Goal: Task Accomplishment & Management: Complete application form

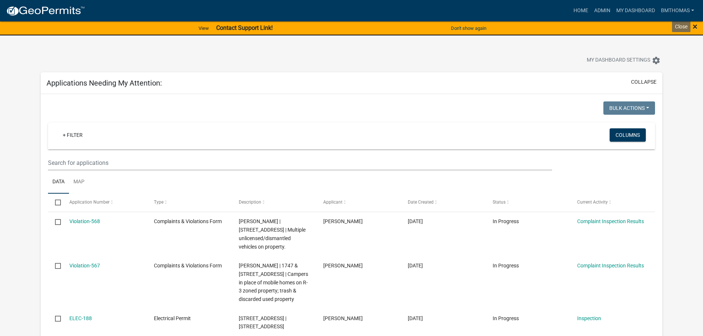
click at [696, 25] on span "×" at bounding box center [695, 26] width 5 height 10
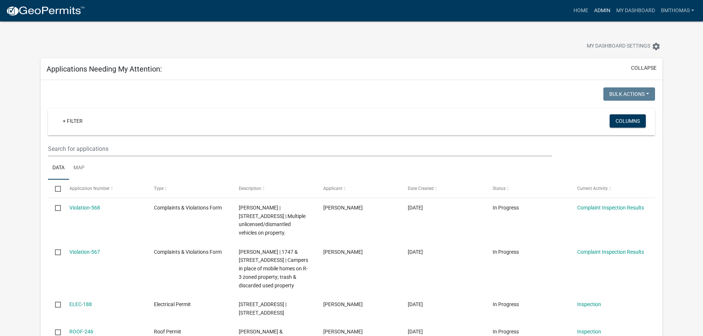
click at [600, 6] on link "Admin" at bounding box center [602, 11] width 22 height 14
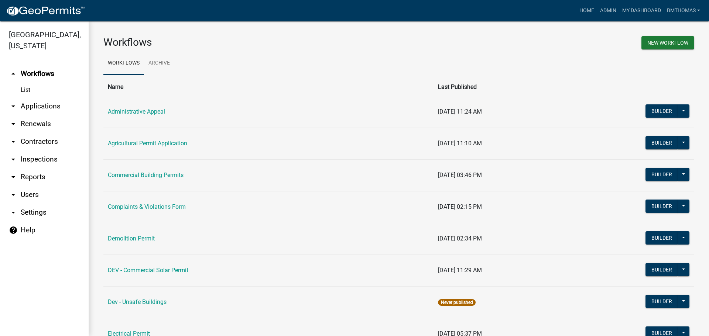
click at [34, 97] on link "arrow_drop_down Applications" at bounding box center [44, 106] width 89 height 18
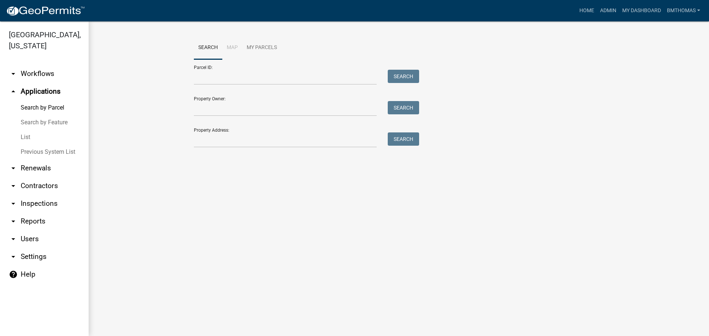
click at [28, 195] on link "arrow_drop_down Inspections" at bounding box center [44, 204] width 89 height 18
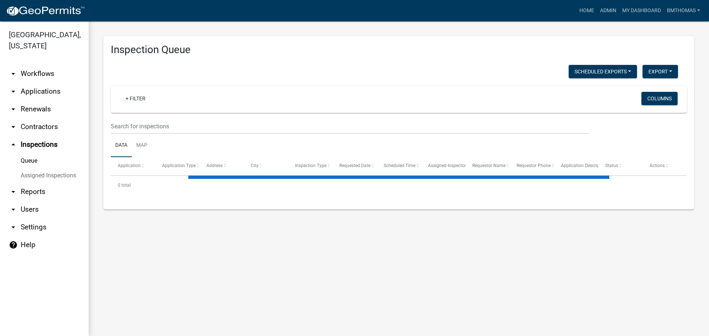
click at [33, 169] on link "Assigned Inspections" at bounding box center [44, 175] width 89 height 15
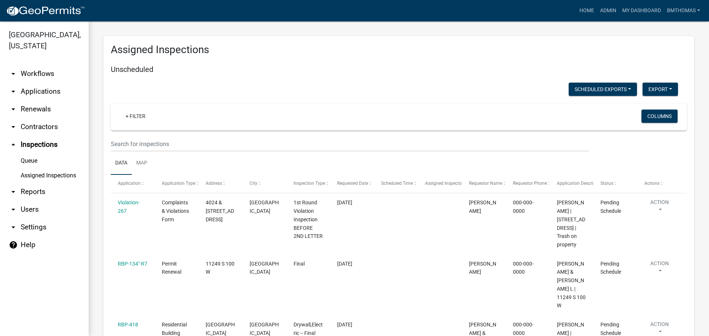
click at [33, 169] on link "Assigned Inspections" at bounding box center [44, 175] width 89 height 15
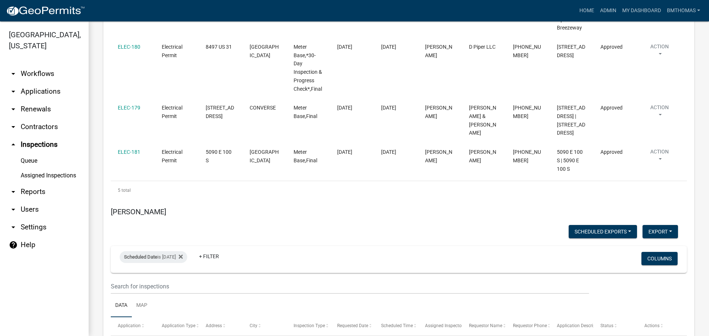
scroll to position [4687, 0]
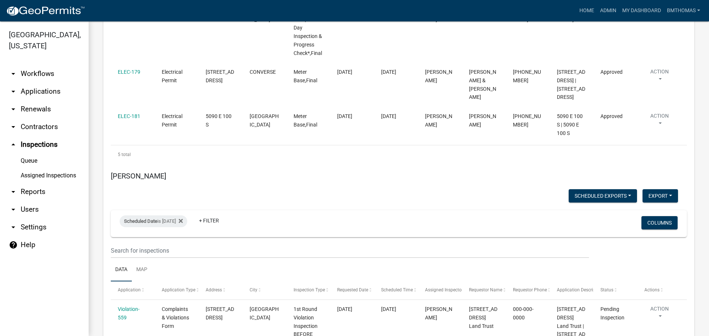
click at [30, 65] on link "arrow_drop_down Workflows" at bounding box center [44, 74] width 89 height 18
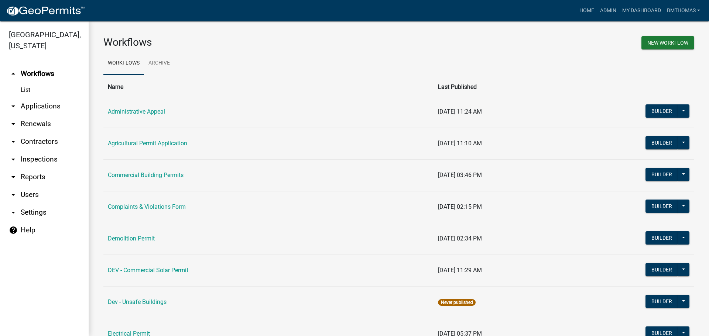
click at [32, 97] on link "arrow_drop_down Applications" at bounding box center [44, 106] width 89 height 18
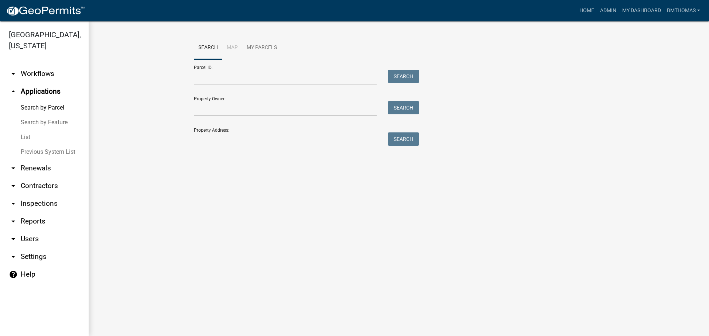
click at [30, 130] on link "List" at bounding box center [44, 137] width 89 height 15
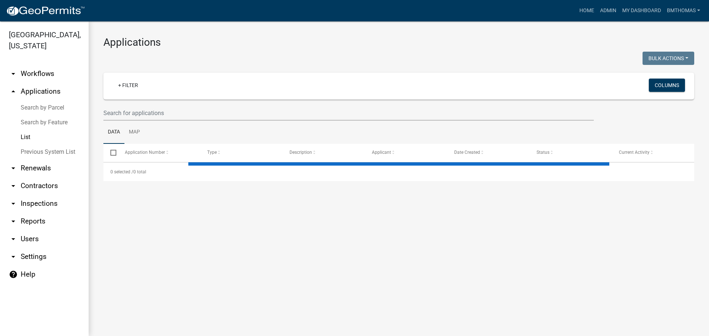
select select "3: 100"
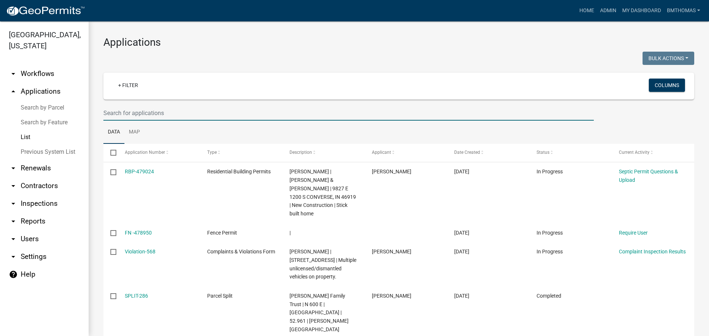
click at [162, 116] on input "text" at bounding box center [348, 113] width 490 height 15
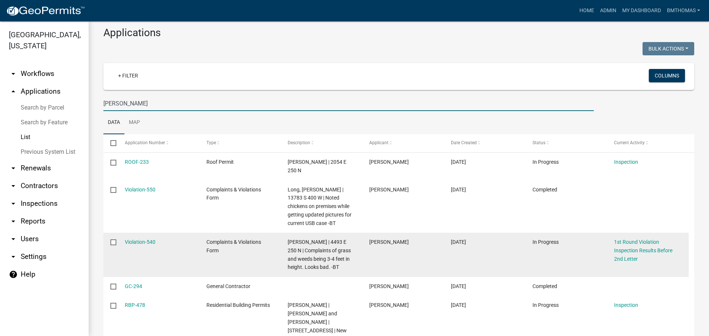
scroll to position [37, 0]
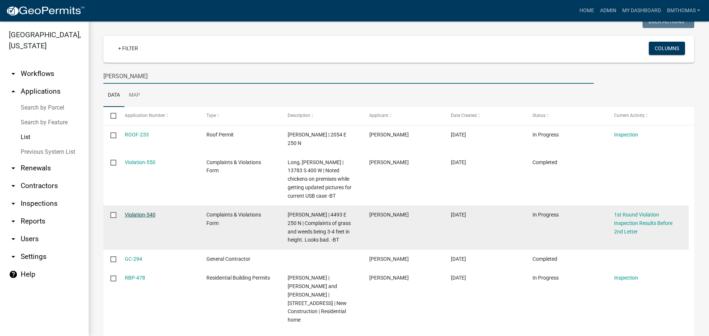
type input "miller"
click at [148, 212] on link "Violation-540" at bounding box center [140, 215] width 31 height 6
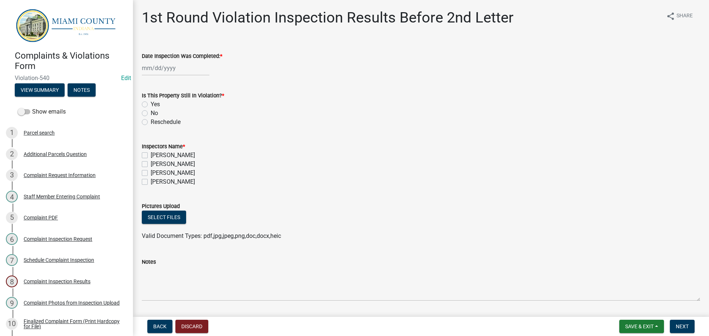
click at [169, 71] on div at bounding box center [176, 68] width 68 height 15
select select "9"
select select "2025"
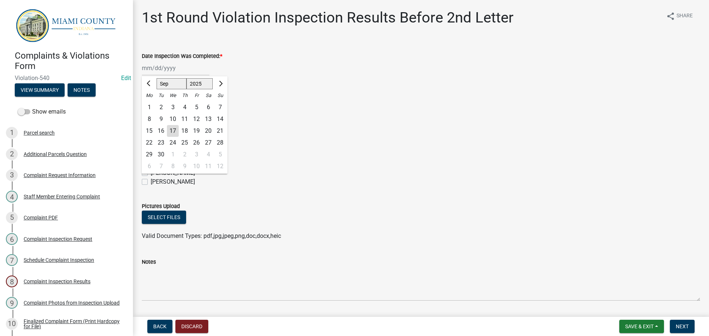
click at [150, 132] on div "15" at bounding box center [149, 131] width 12 height 12
type input "[DATE]"
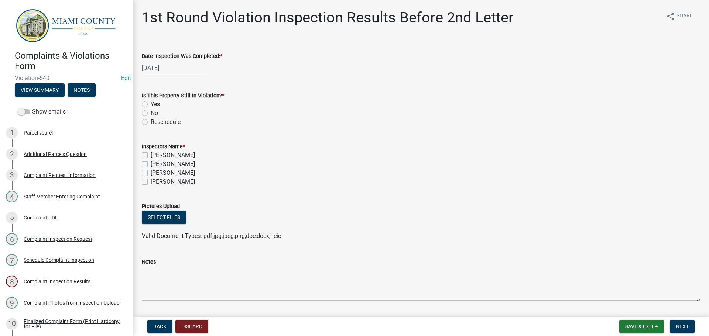
click at [151, 103] on label "Yes" at bounding box center [155, 104] width 9 height 9
click at [151, 103] on input "Yes" at bounding box center [153, 102] width 5 height 5
radio input "true"
click at [151, 171] on label "[PERSON_NAME]" at bounding box center [173, 173] width 44 height 9
click at [151, 171] on input "[PERSON_NAME]" at bounding box center [153, 171] width 5 height 5
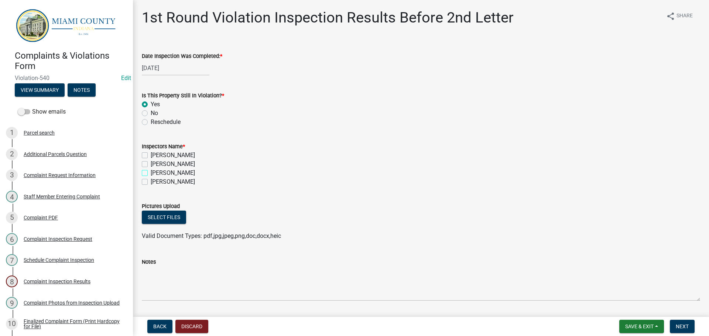
checkbox input "true"
checkbox input "false"
checkbox input "true"
checkbox input "false"
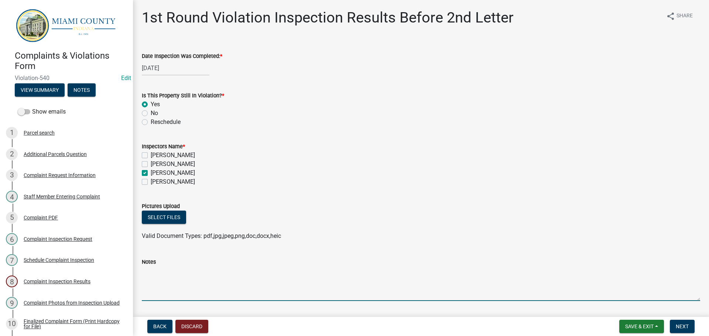
click at [162, 295] on textarea "Notes" at bounding box center [421, 284] width 558 height 35
type textarea "Property still has copious amounts of overgrown weeds -BT"
click at [681, 330] on span "Next" at bounding box center [682, 327] width 13 height 6
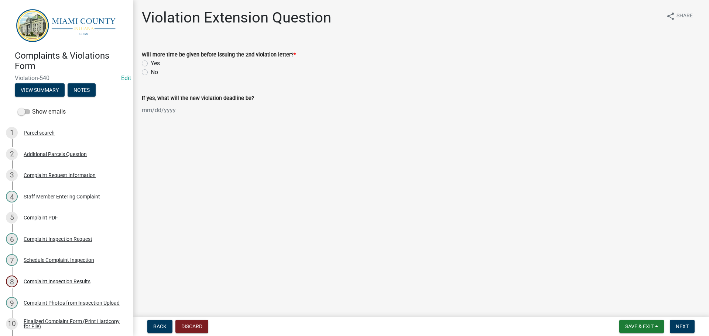
click at [151, 73] on label "No" at bounding box center [154, 72] width 7 height 9
click at [151, 73] on input "No" at bounding box center [153, 70] width 5 height 5
radio input "true"
click at [679, 328] on span "Next" at bounding box center [682, 327] width 13 height 6
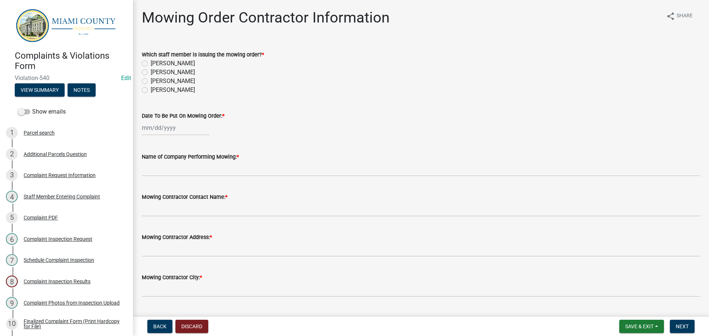
click at [151, 82] on label "[PERSON_NAME]" at bounding box center [173, 81] width 44 height 9
click at [151, 82] on input "[PERSON_NAME]" at bounding box center [153, 79] width 5 height 5
radio input "true"
select select "9"
select select "2025"
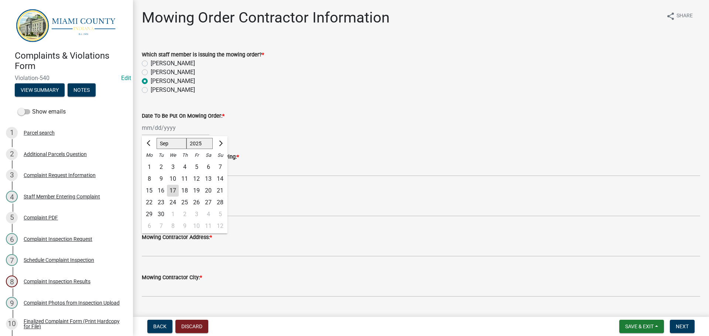
click at [152, 130] on div "[PERSON_NAME] Feb Mar Apr [PERSON_NAME][DATE] Oct Nov [DATE] 1526 1527 1528 152…" at bounding box center [176, 127] width 68 height 15
click at [178, 195] on div "17" at bounding box center [173, 191] width 12 height 12
type input "[DATE]"
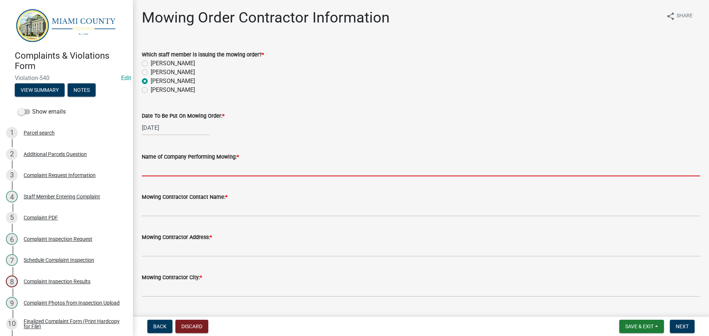
click at [150, 174] on input "Name of Company Performing Mowing: *" at bounding box center [421, 168] width 558 height 15
type input "[PERSON_NAME] Mowing"
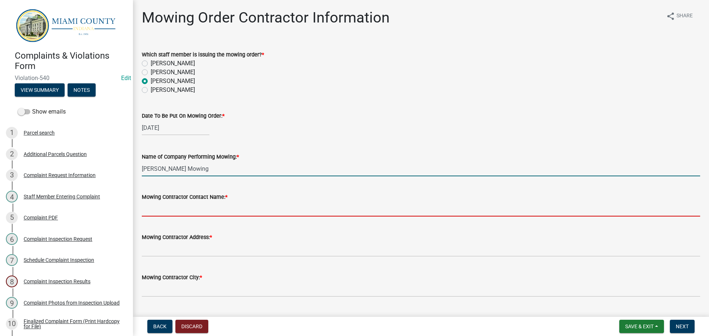
click at [190, 208] on input "Mowing Contractor Contact Name: *" at bounding box center [421, 209] width 558 height 15
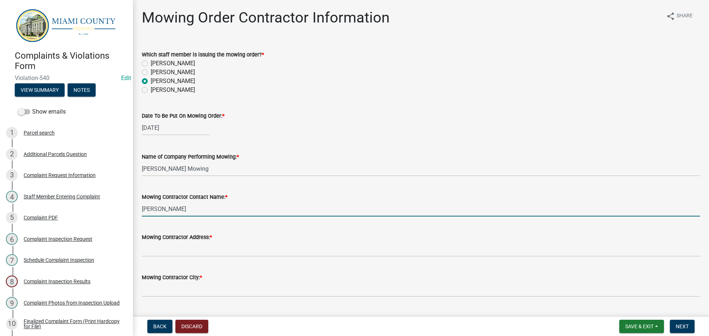
type input "[PERSON_NAME]"
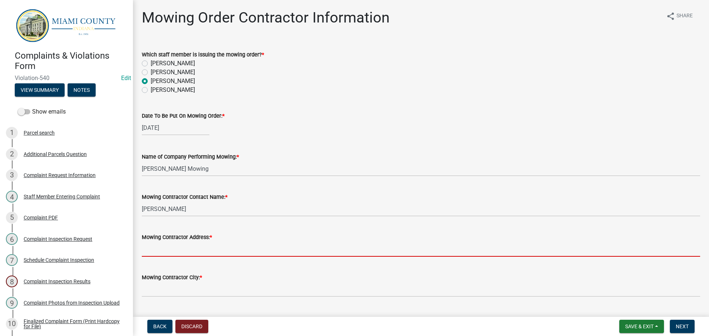
click at [188, 243] on input "Mowing Contractor Address: *" at bounding box center [421, 249] width 558 height 15
click at [209, 248] on input "Mowing Contractor Address: *" at bounding box center [421, 249] width 558 height 15
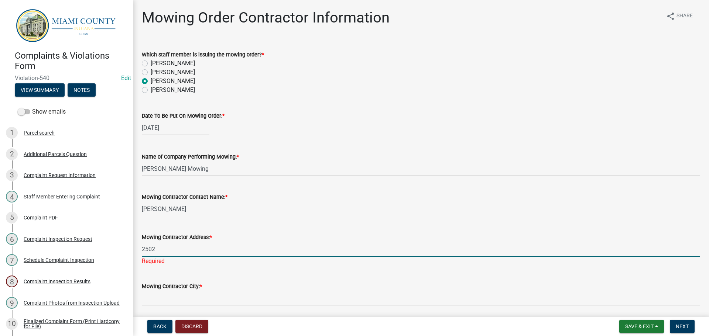
type input "[STREET_ADDRESS]"
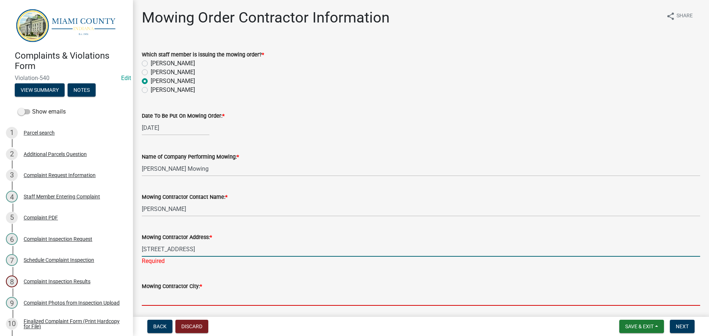
click at [184, 294] on input "Mowing Contractor City: *" at bounding box center [421, 298] width 558 height 15
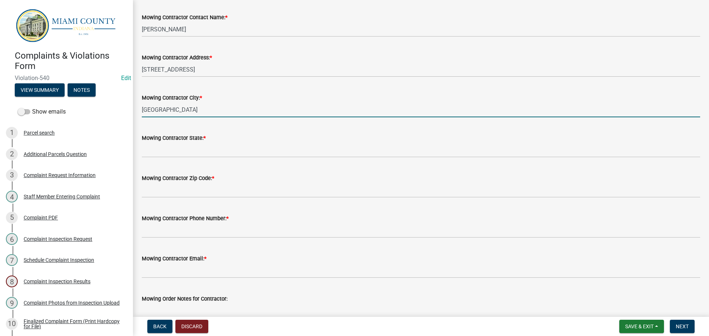
scroll to position [185, 0]
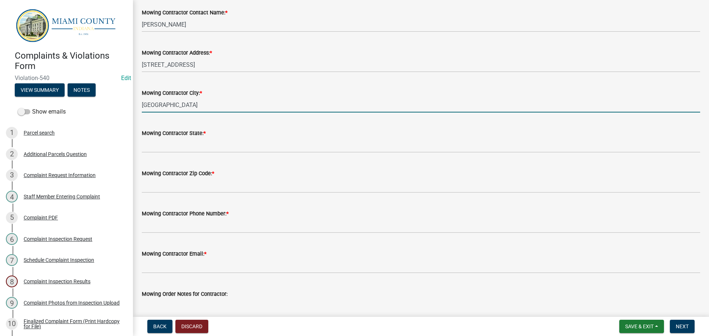
type input "[GEOGRAPHIC_DATA]"
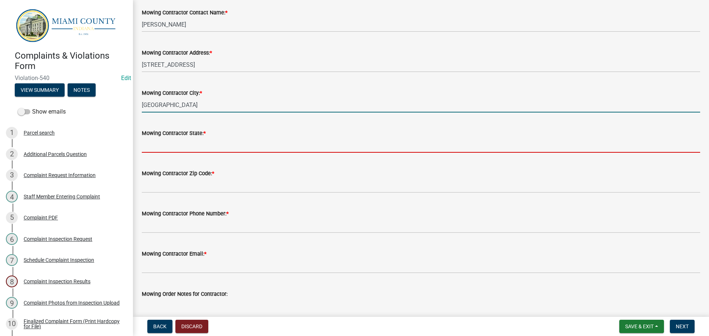
click at [179, 145] on input "Mowing Contractor State: *" at bounding box center [421, 145] width 558 height 15
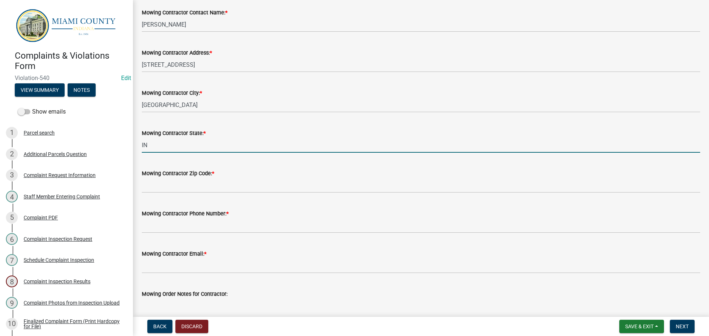
type input "IN"
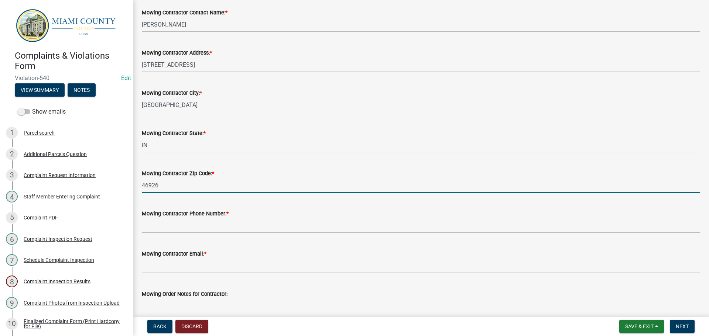
type input "46926"
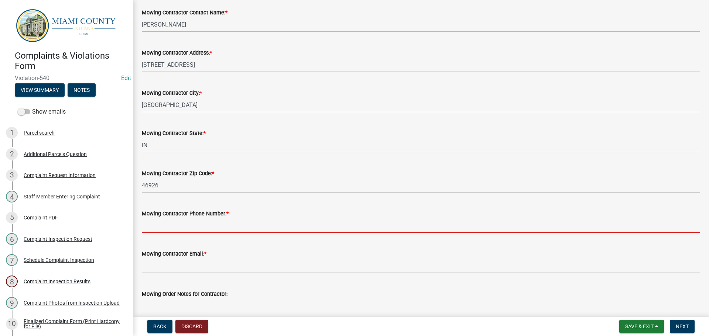
click at [196, 227] on input "Mowing Contractor Phone Number: *" at bounding box center [421, 225] width 558 height 15
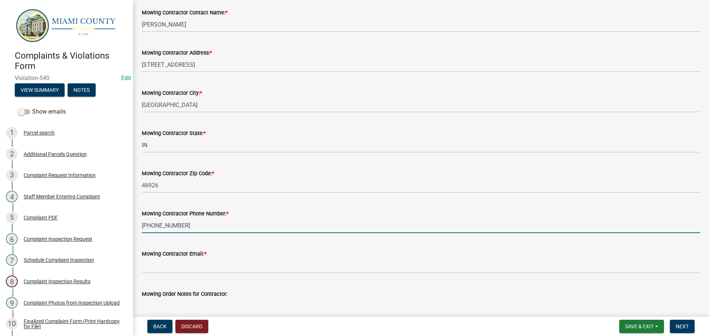
type input "[PHONE_NUMBER]"
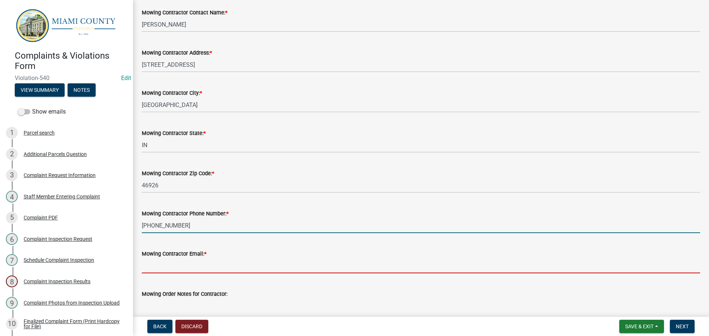
click at [186, 269] on input "Mowing Contractor Email: *" at bounding box center [421, 265] width 558 height 15
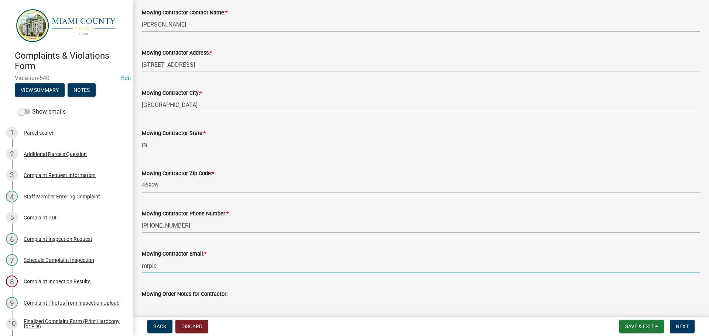
type input "[EMAIL_ADDRESS][DOMAIN_NAME]"
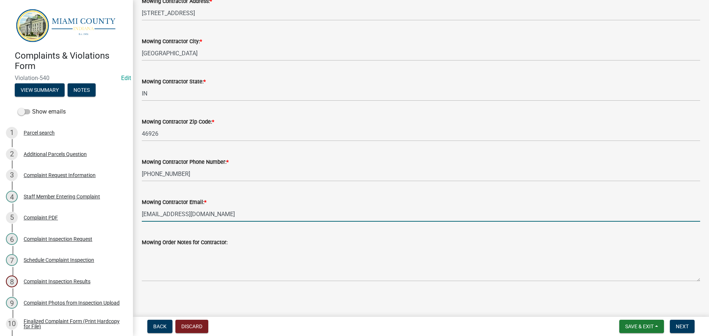
scroll to position [238, 0]
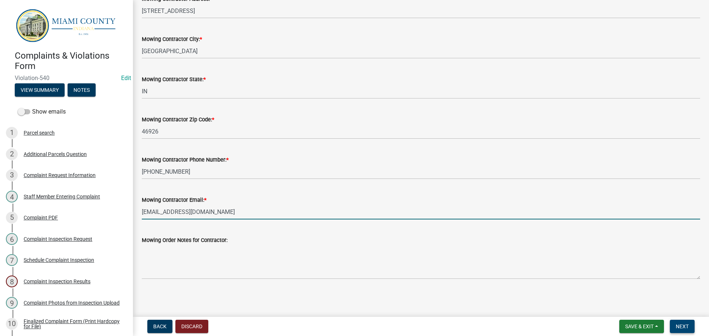
click at [677, 325] on span "Next" at bounding box center [682, 327] width 13 height 6
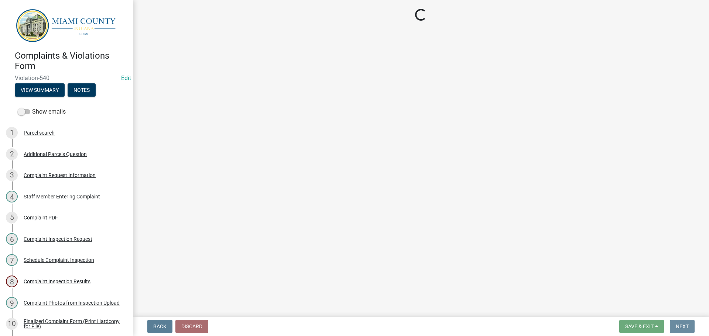
scroll to position [0, 0]
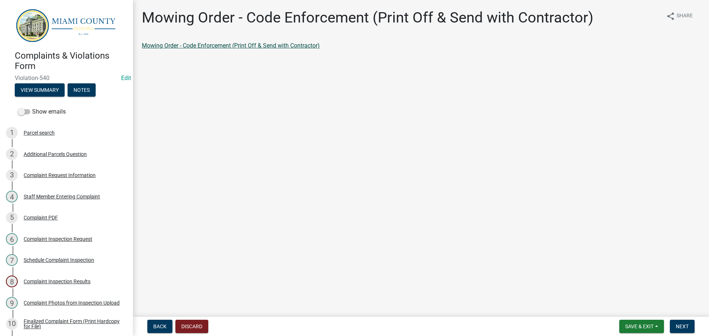
click at [234, 45] on link "Mowing Order - Code Enforcement (Print Off & Send with Contractor)" at bounding box center [231, 45] width 178 height 7
click at [690, 331] on button "Next" at bounding box center [682, 326] width 25 height 13
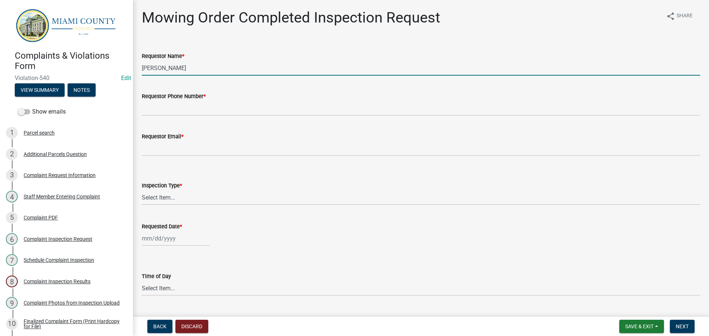
drag, startPoint x: 192, startPoint y: 68, endPoint x: 142, endPoint y: 65, distance: 50.3
click at [142, 65] on input "[PERSON_NAME]" at bounding box center [421, 68] width 558 height 15
click at [647, 325] on span "Save & Exit" at bounding box center [639, 327] width 28 height 6
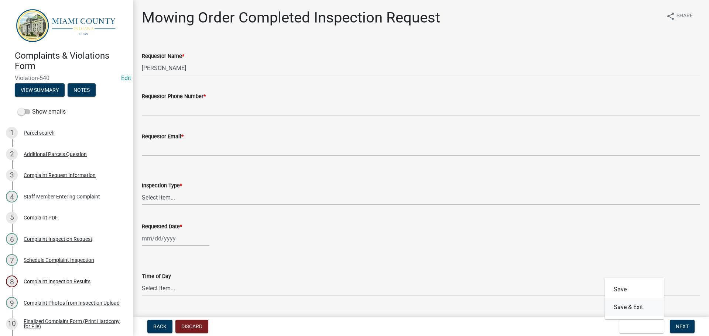
click at [618, 309] on button "Save & Exit" at bounding box center [634, 308] width 59 height 18
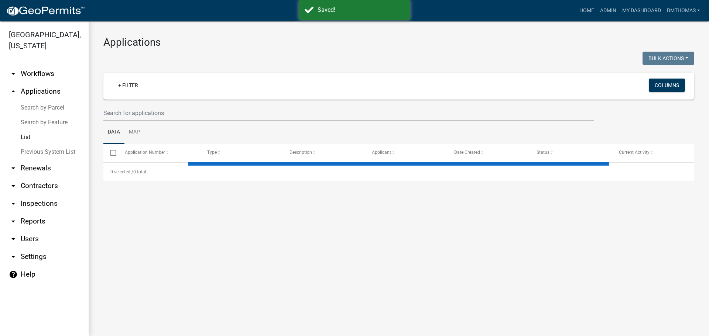
select select "3: 100"
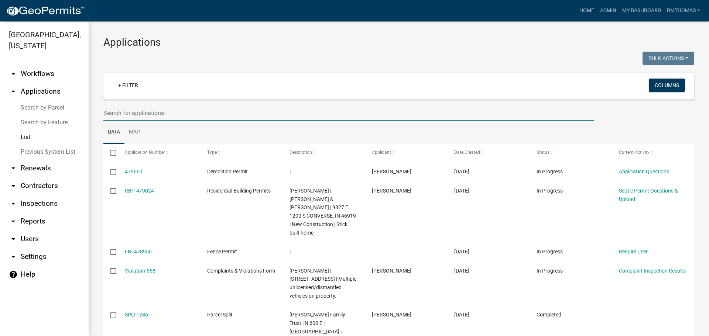
click at [178, 110] on input "text" at bounding box center [348, 113] width 490 height 15
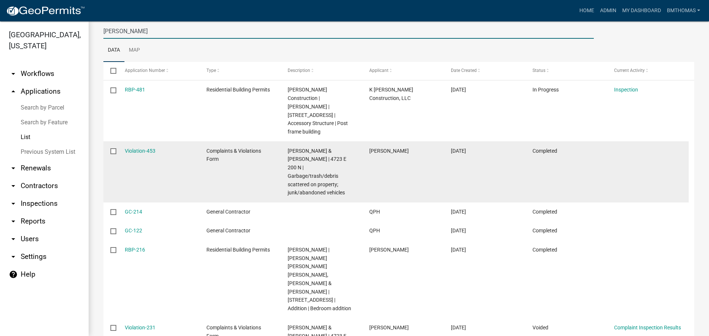
scroll to position [74, 0]
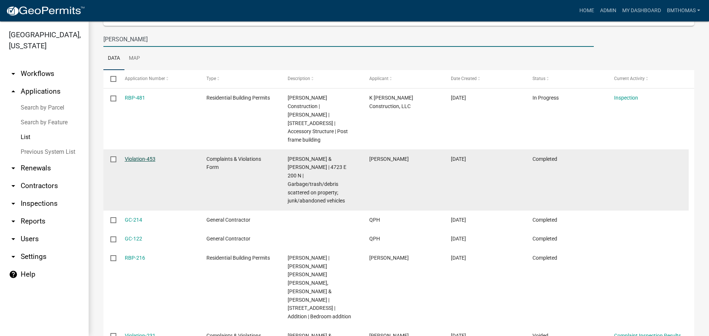
type input "cox"
click at [145, 156] on link "Violation-453" at bounding box center [140, 159] width 31 height 6
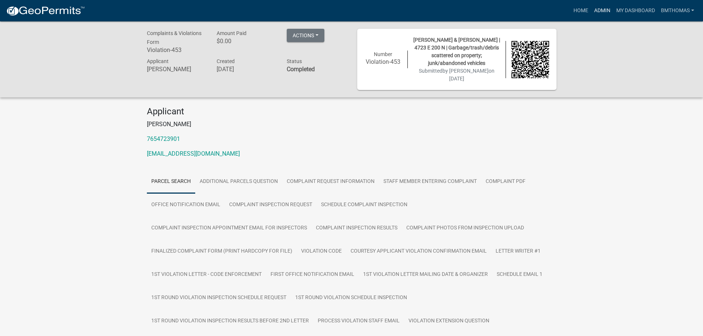
click at [605, 11] on link "Admin" at bounding box center [602, 11] width 22 height 14
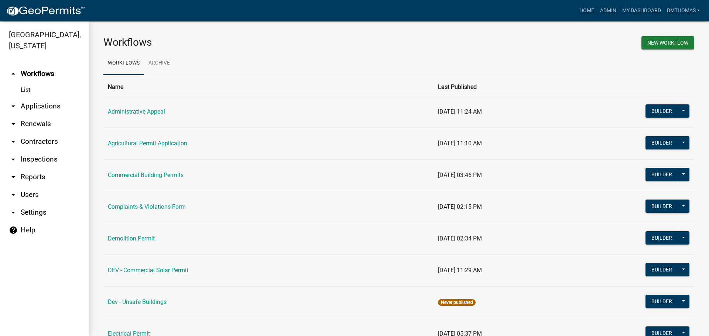
click at [48, 97] on link "arrow_drop_down Applications" at bounding box center [44, 106] width 89 height 18
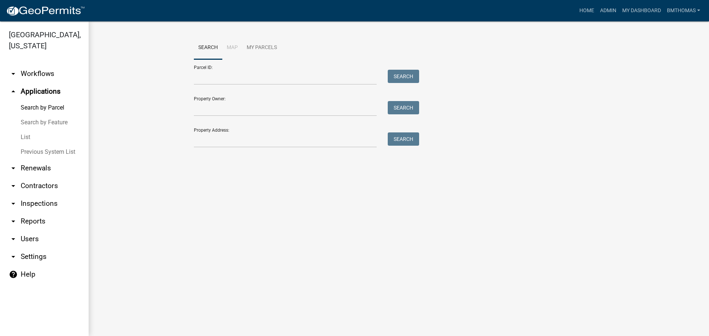
click at [31, 130] on link "List" at bounding box center [44, 137] width 89 height 15
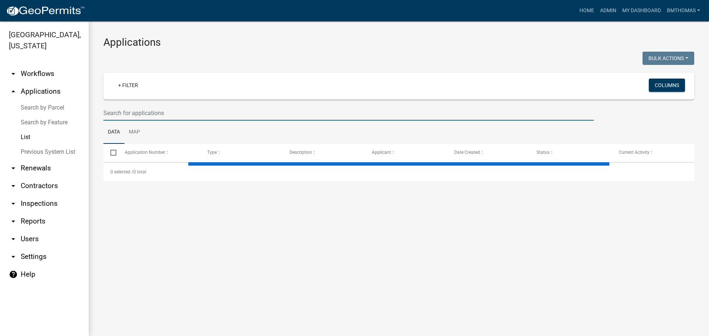
drag, startPoint x: 143, startPoint y: 113, endPoint x: 153, endPoint y: 112, distance: 10.4
click at [144, 113] on input "text" at bounding box center [348, 113] width 490 height 15
select select "3: 100"
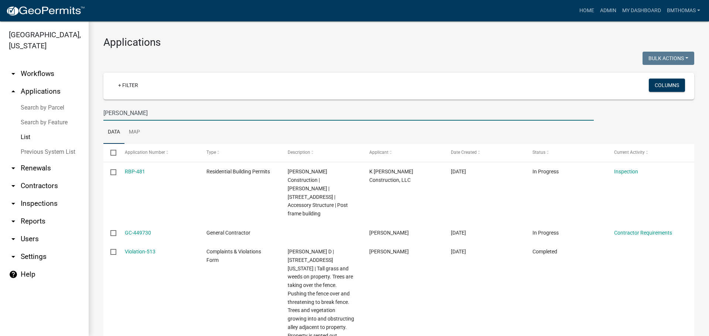
click at [120, 110] on input "rabe" at bounding box center [348, 113] width 490 height 15
click at [72, 115] on div "Miami County, Indiana arrow_drop_down Workflows List arrow_drop_up Applications…" at bounding box center [354, 178] width 709 height 315
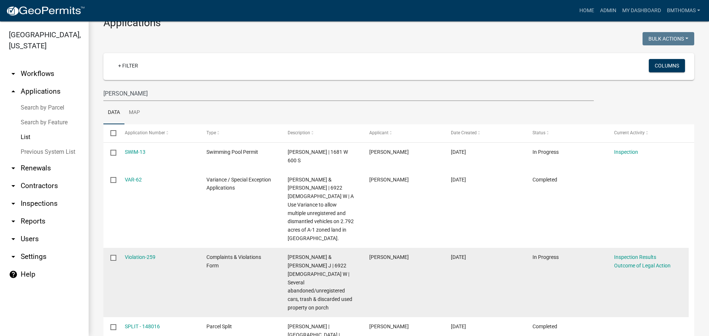
scroll to position [37, 0]
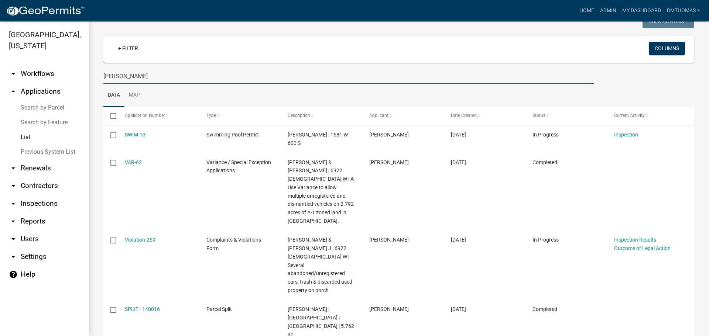
drag, startPoint x: 137, startPoint y: 82, endPoint x: 93, endPoint y: 81, distance: 44.7
click at [93, 81] on div "Applications Bulk Actions Void Expire Lock Withdraw + Filter Columns Barnes Dat…" at bounding box center [399, 208] width 620 height 449
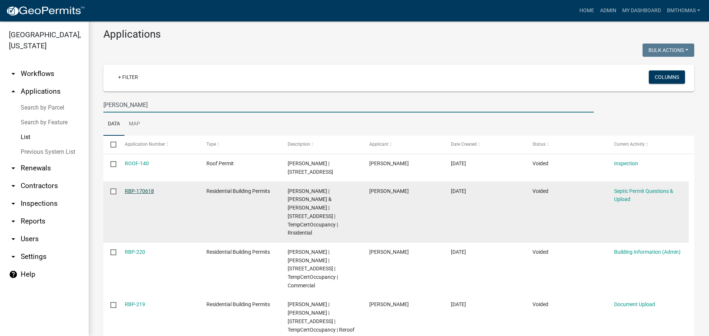
scroll to position [0, 0]
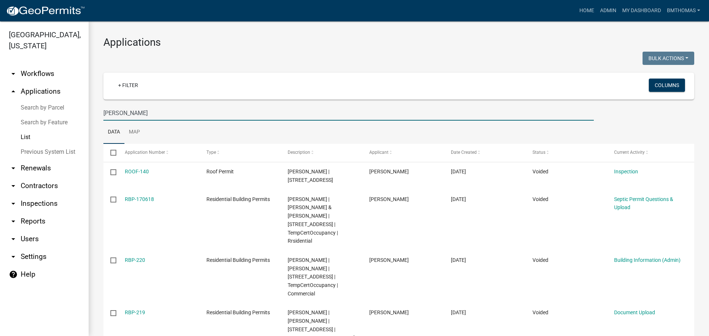
drag, startPoint x: 131, startPoint y: 117, endPoint x: 84, endPoint y: 116, distance: 47.6
click at [84, 116] on div "Miami County, Indiana arrow_drop_down Workflows List arrow_drop_up Applications…" at bounding box center [354, 178] width 709 height 315
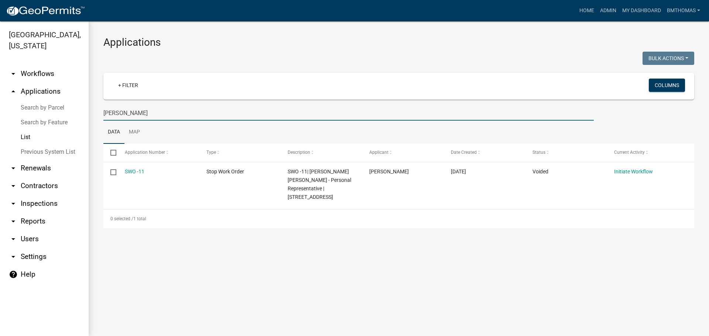
drag, startPoint x: 151, startPoint y: 117, endPoint x: 96, endPoint y: 117, distance: 55.0
click at [96, 117] on div "Applications Bulk Actions Void Expire Lock Withdraw + Filter Columns harvey smi…" at bounding box center [399, 131] width 620 height 221
type input "smith"
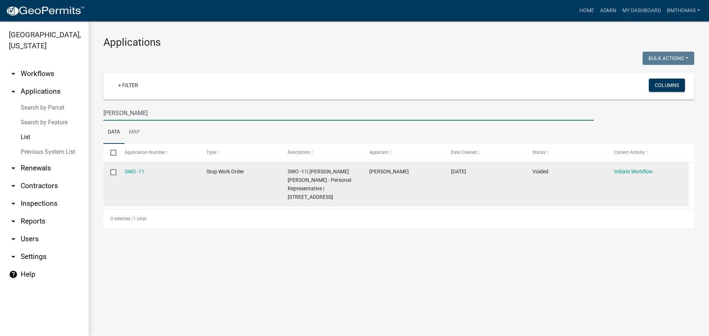
select select "3: 100"
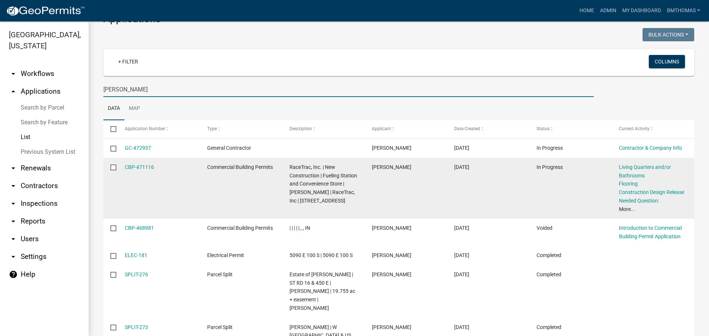
scroll to position [74, 0]
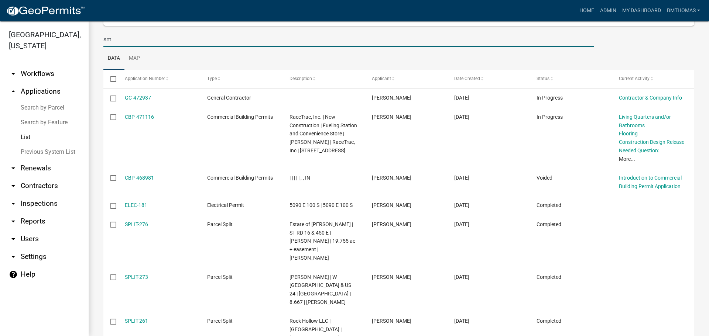
type input "s"
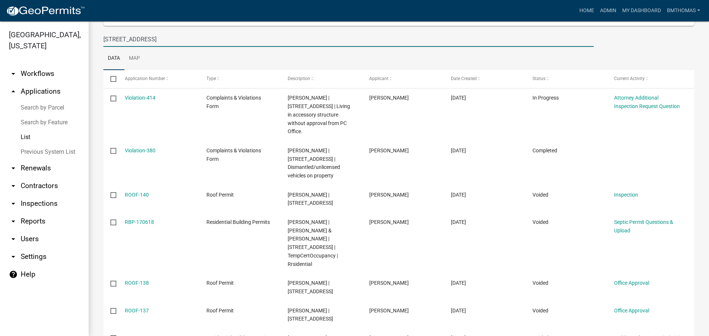
drag, startPoint x: 155, startPoint y: 42, endPoint x: 104, endPoint y: 43, distance: 51.0
click at [104, 43] on input "220 E commerce st" at bounding box center [348, 39] width 490 height 15
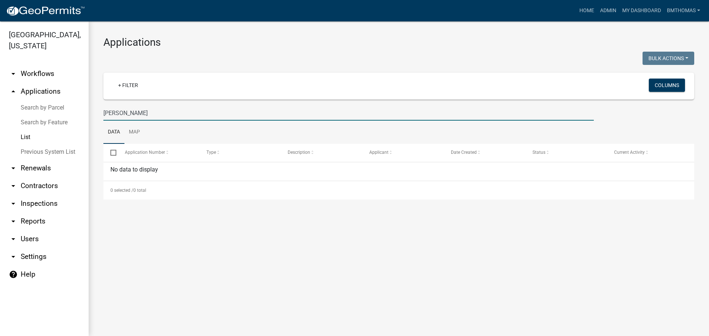
scroll to position [0, 0]
type input "s"
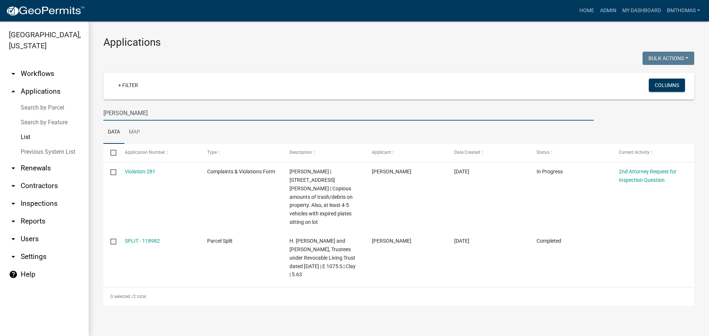
drag, startPoint x: 127, startPoint y: 113, endPoint x: 76, endPoint y: 119, distance: 52.0
click at [76, 119] on div "Miami County, Indiana arrow_drop_down Workflows List arrow_drop_up Applications…" at bounding box center [354, 178] width 709 height 315
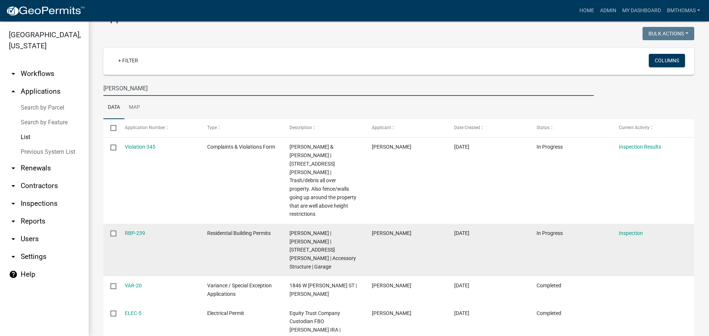
scroll to position [37, 0]
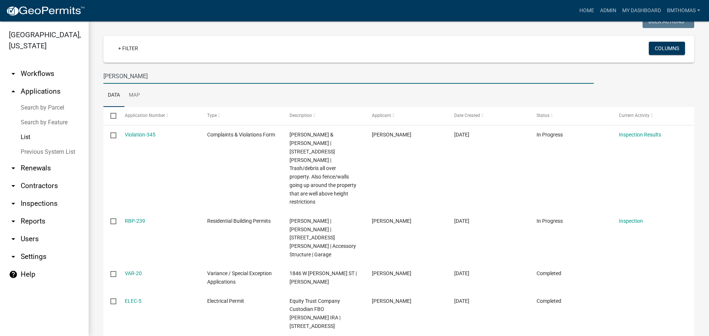
drag, startPoint x: 138, startPoint y: 76, endPoint x: 90, endPoint y: 79, distance: 48.5
click at [90, 79] on div "Applications Bulk Actions Void Expire Lock Withdraw + Filter Columns henderson …" at bounding box center [399, 178] width 620 height 388
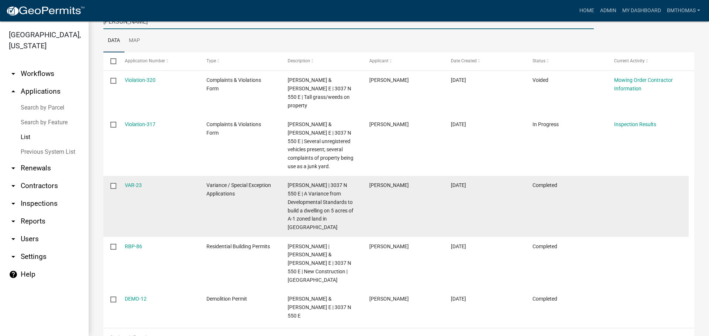
scroll to position [55, 0]
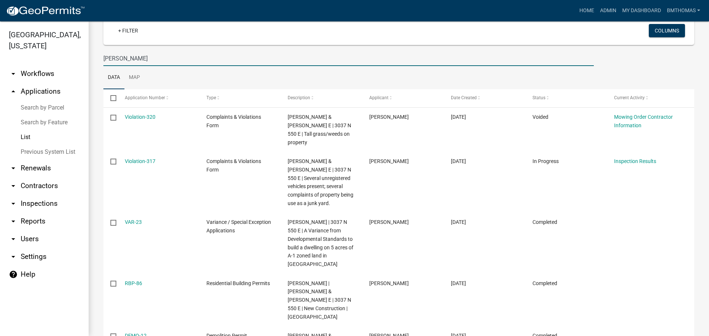
drag, startPoint x: 140, startPoint y: 56, endPoint x: 96, endPoint y: 58, distance: 43.6
click at [96, 58] on div "Applications Bulk Actions Void Expire Lock Withdraw + Filter Columns Elrod Data…" at bounding box center [399, 183] width 620 height 432
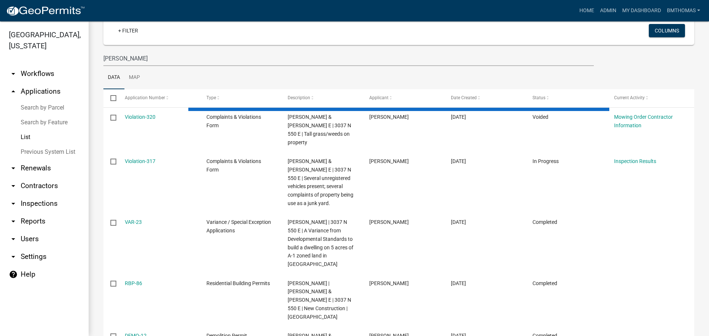
scroll to position [0, 0]
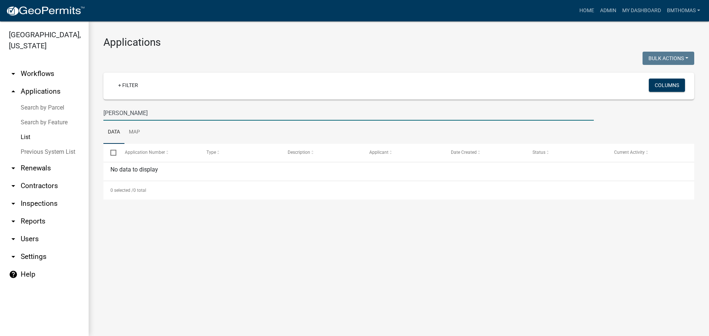
drag, startPoint x: 159, startPoint y: 115, endPoint x: 92, endPoint y: 115, distance: 67.2
click at [92, 115] on div "Applications Bulk Actions Void Expire Lock Withdraw + Filter Columns james j mi…" at bounding box center [399, 117] width 620 height 193
type input "long"
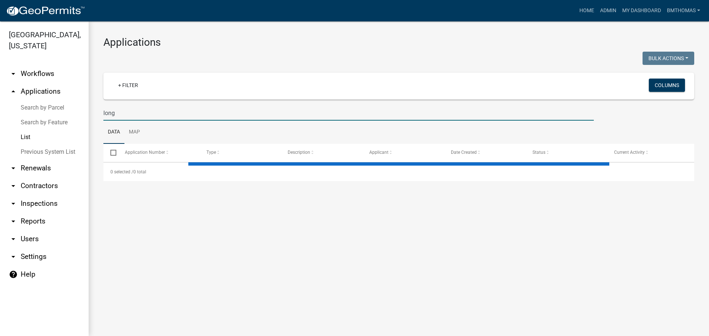
select select "3: 100"
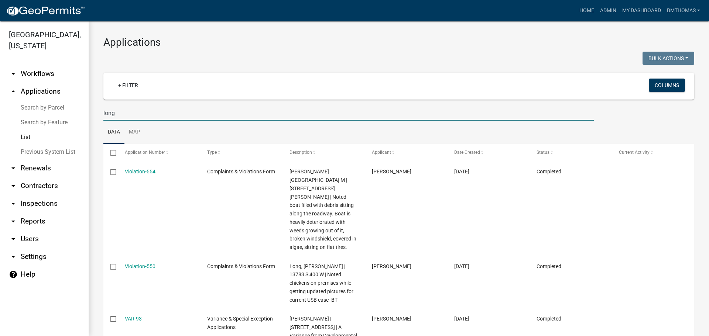
drag, startPoint x: 133, startPoint y: 110, endPoint x: 85, endPoint y: 113, distance: 48.1
click at [85, 113] on div "Miami County, Indiana arrow_drop_down Workflows List arrow_drop_up Applications…" at bounding box center [354, 178] width 709 height 315
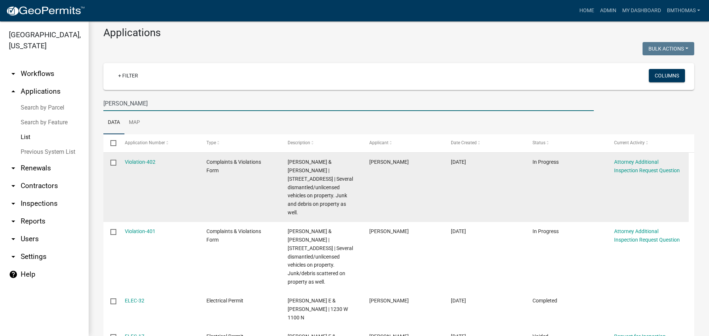
scroll to position [37, 0]
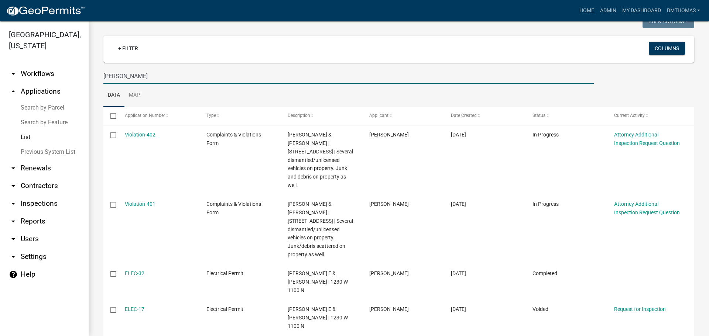
drag, startPoint x: 129, startPoint y: 78, endPoint x: 80, endPoint y: 75, distance: 48.5
click at [80, 75] on div "Miami County, Indiana arrow_drop_down Workflows List arrow_drop_up Applications…" at bounding box center [354, 178] width 709 height 315
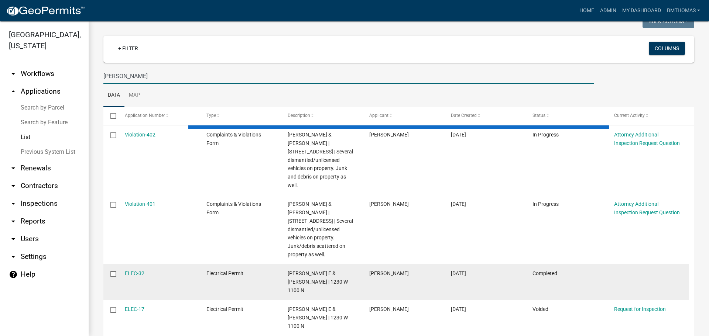
scroll to position [0, 0]
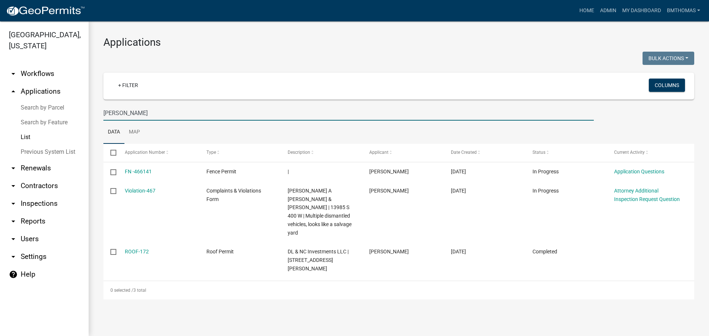
drag, startPoint x: 147, startPoint y: 117, endPoint x: 92, endPoint y: 115, distance: 54.3
click at [92, 115] on div "Applications Bulk Actions Void Expire Lock Withdraw + Filter Columns Lopez Data…" at bounding box center [399, 167] width 620 height 293
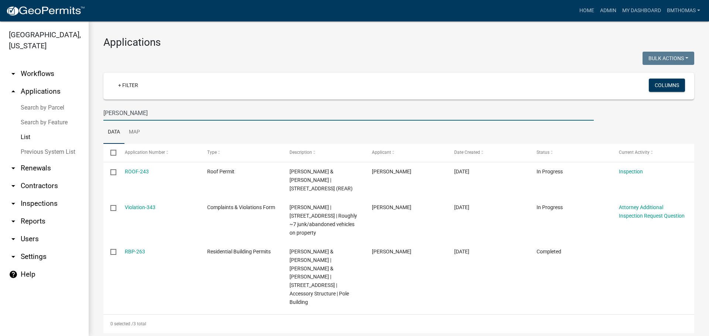
drag, startPoint x: 116, startPoint y: 111, endPoint x: 102, endPoint y: 109, distance: 14.3
click at [102, 109] on div "hiers" at bounding box center [348, 113] width 501 height 15
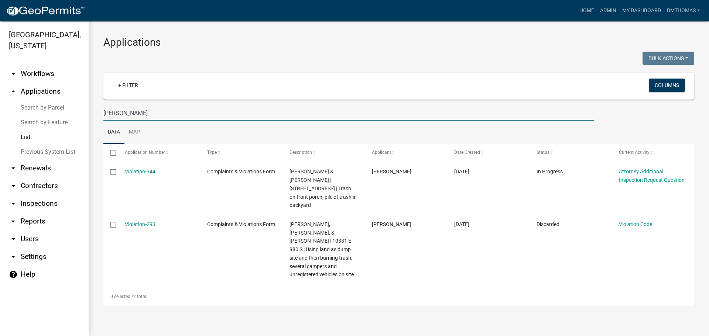
drag, startPoint x: 121, startPoint y: 113, endPoint x: 90, endPoint y: 113, distance: 31.7
click at [90, 113] on div "Applications Bulk Actions Void Expire Lock Withdraw + Filter Columns abbott Dat…" at bounding box center [399, 170] width 620 height 299
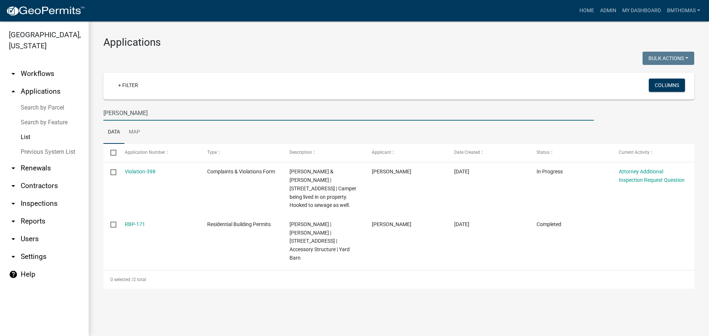
type input "Ferguson"
click at [21, 195] on link "arrow_drop_down Inspections" at bounding box center [44, 204] width 89 height 18
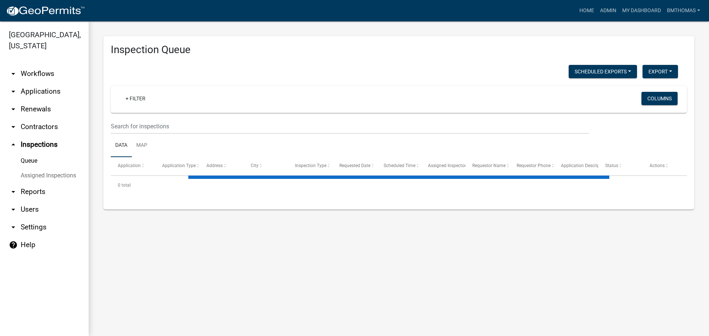
click at [45, 168] on link "Assigned Inspections" at bounding box center [44, 175] width 89 height 15
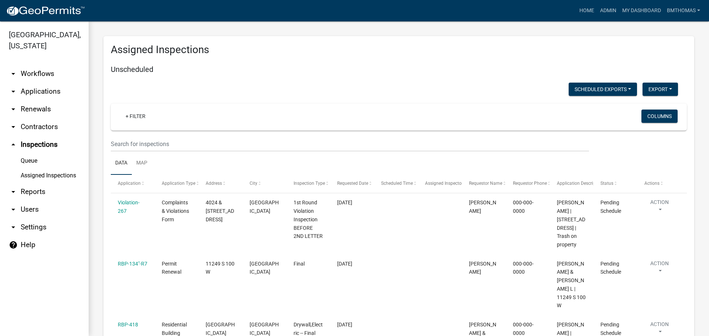
click at [30, 168] on link "Assigned Inspections" at bounding box center [44, 175] width 89 height 15
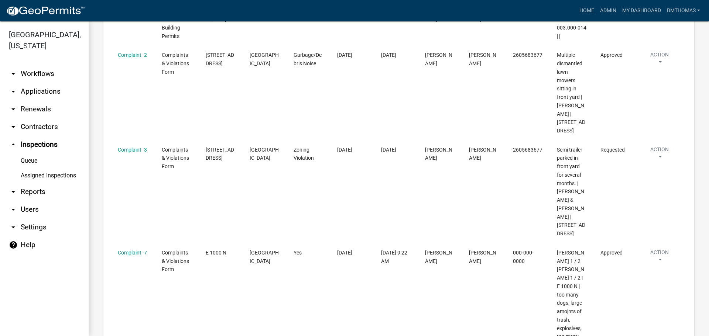
scroll to position [4687, 0]
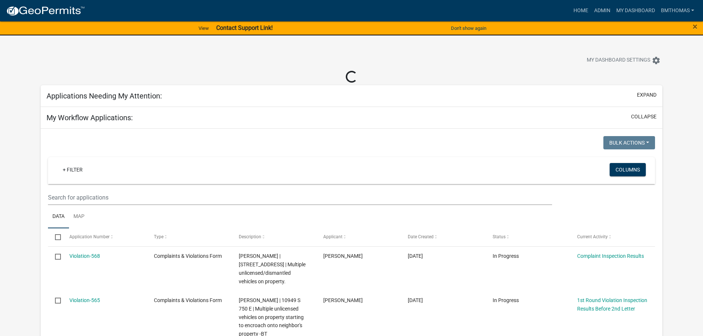
click at [692, 27] on div "×" at bounding box center [674, 29] width 59 height 16
click at [591, 13] on link "Admin" at bounding box center [602, 11] width 22 height 14
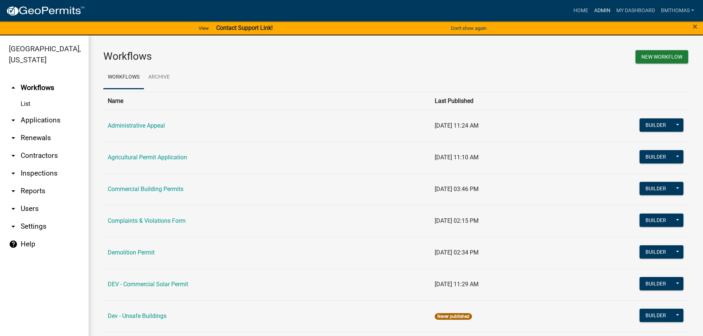
click at [603, 11] on link "Admin" at bounding box center [602, 11] width 22 height 14
click at [34, 111] on link "arrow_drop_down Applications" at bounding box center [44, 120] width 89 height 18
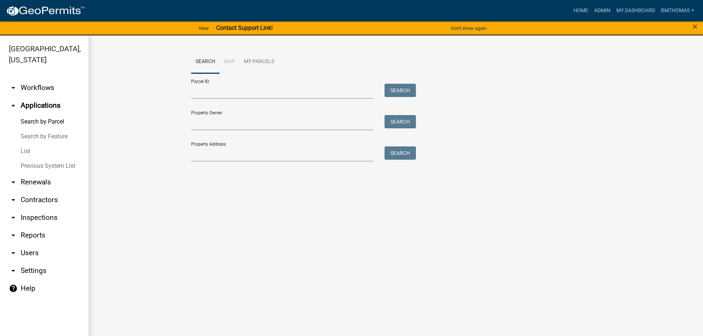
click at [24, 144] on link "List" at bounding box center [44, 151] width 89 height 15
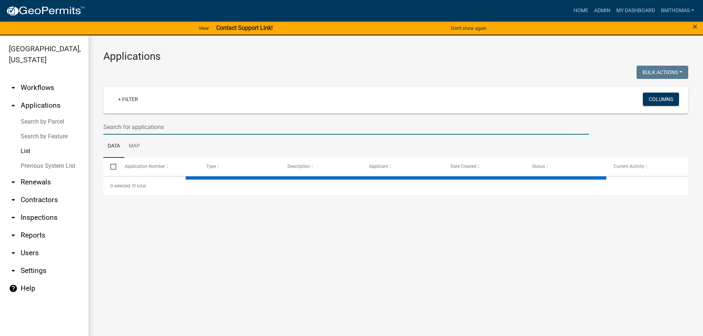
click at [158, 126] on input "text" at bounding box center [346, 127] width 486 height 15
select select "3: 100"
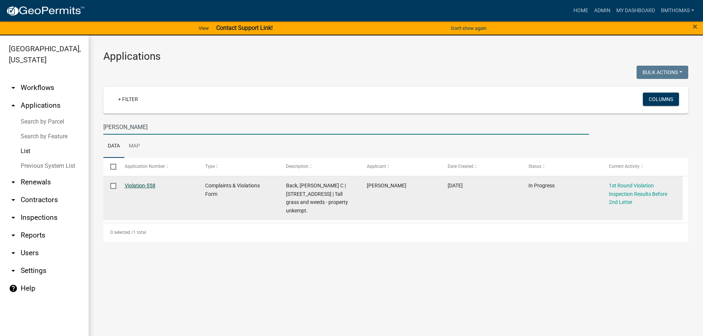
type input "[PERSON_NAME]"
click at [145, 185] on link "Violation-558" at bounding box center [140, 186] width 31 height 6
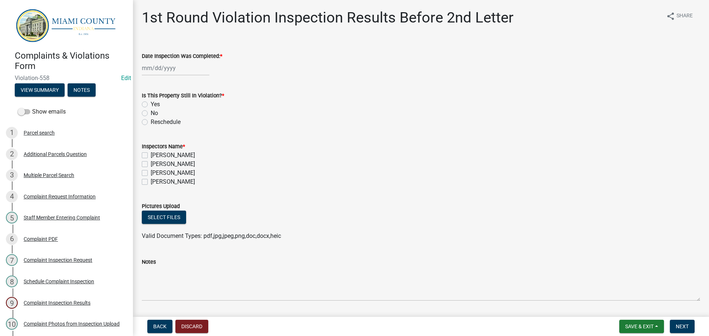
click at [158, 66] on div at bounding box center [176, 68] width 68 height 15
select select "9"
select select "2025"
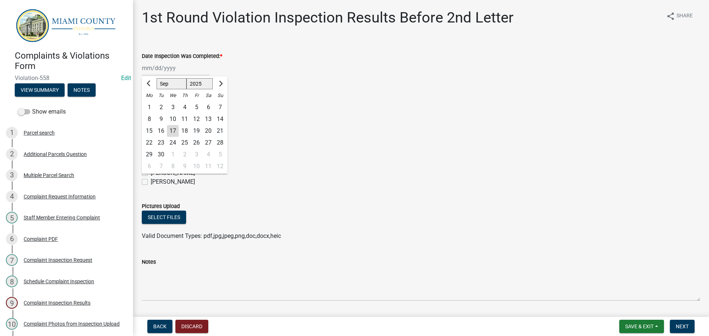
click at [154, 132] on div "15" at bounding box center [149, 131] width 12 height 12
type input "[DATE]"
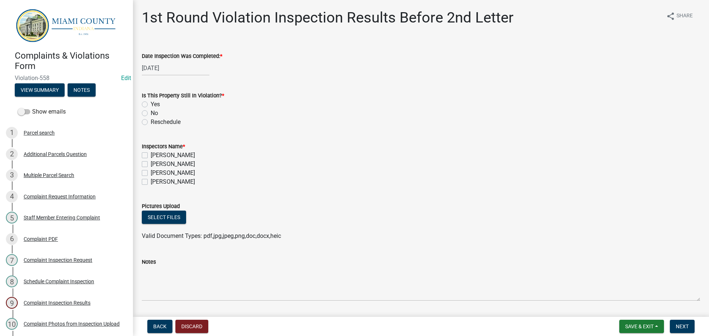
click at [151, 104] on label "Yes" at bounding box center [155, 104] width 9 height 9
click at [151, 104] on input "Yes" at bounding box center [153, 102] width 5 height 5
radio input "true"
click at [151, 172] on label "[PERSON_NAME]" at bounding box center [173, 173] width 44 height 9
click at [151, 172] on input "[PERSON_NAME]" at bounding box center [153, 171] width 5 height 5
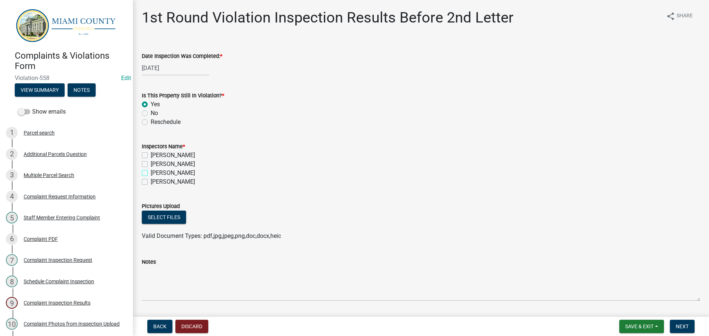
checkbox input "true"
checkbox input "false"
checkbox input "true"
checkbox input "false"
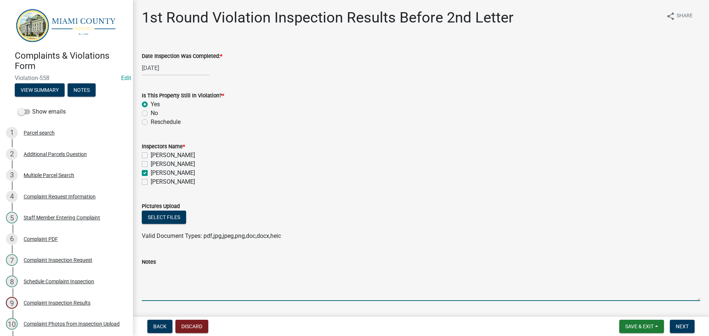
click at [168, 296] on textarea "Notes" at bounding box center [421, 284] width 558 height 35
type textarea "Property still overgrown with grass & weeds -BT"
click at [676, 328] on span "Next" at bounding box center [682, 327] width 13 height 6
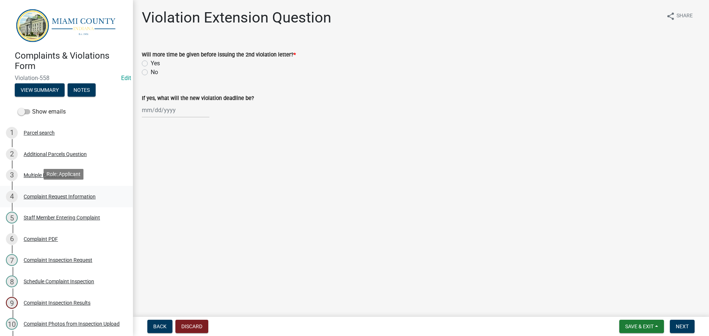
click at [54, 197] on div "Complaint Request Information" at bounding box center [60, 196] width 72 height 5
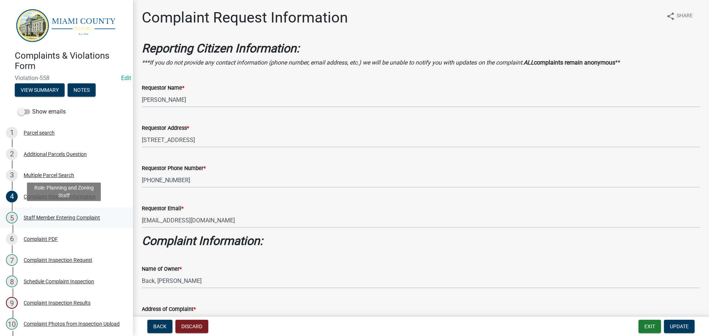
click at [49, 216] on div "Staff Member Entering Complaint" at bounding box center [62, 217] width 76 height 5
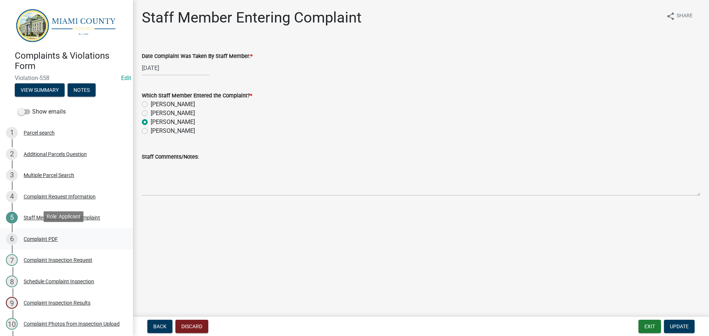
click at [41, 237] on div "Complaint PDF" at bounding box center [41, 239] width 34 height 5
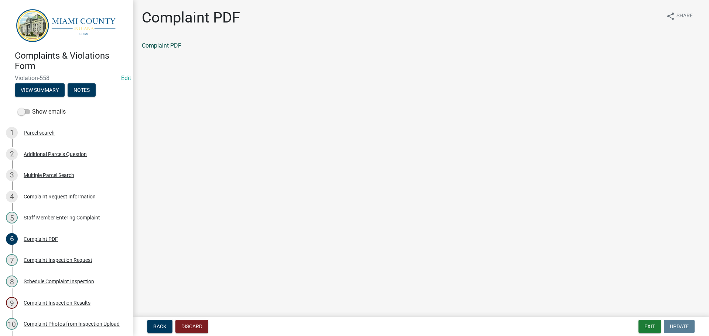
click at [165, 47] on link "Complaint PDF" at bounding box center [161, 45] width 39 height 7
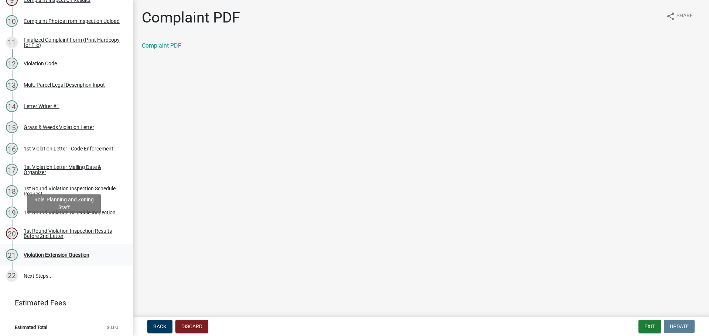
scroll to position [304, 0]
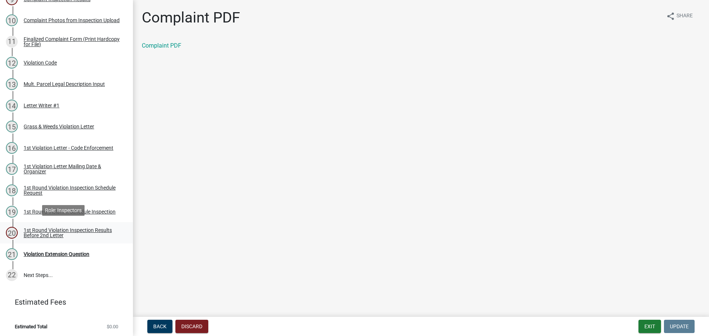
click at [61, 232] on div "1st Round Violation Inspection Results Before 2nd Letter" at bounding box center [72, 233] width 97 height 10
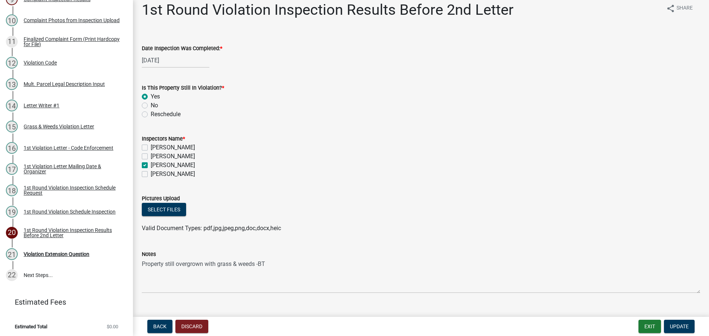
scroll to position [0, 0]
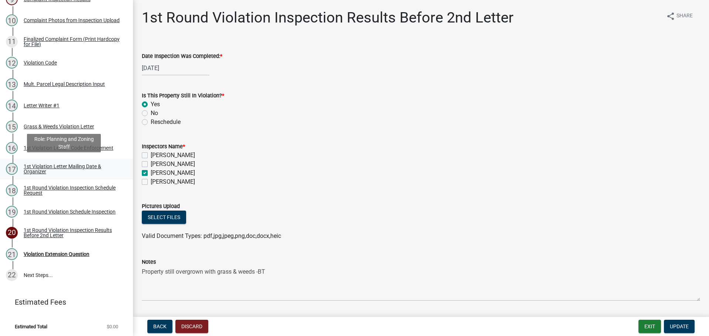
click at [72, 164] on div "1st Violation Letter Mailing Date & Organizer" at bounding box center [72, 169] width 97 height 10
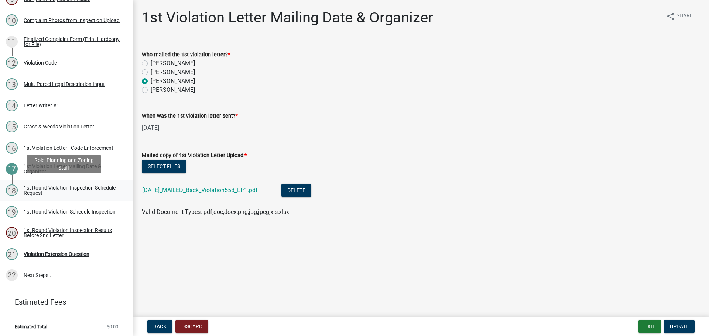
click at [56, 191] on div "1st Round Violation Inspection Schedule Request" at bounding box center [72, 190] width 97 height 10
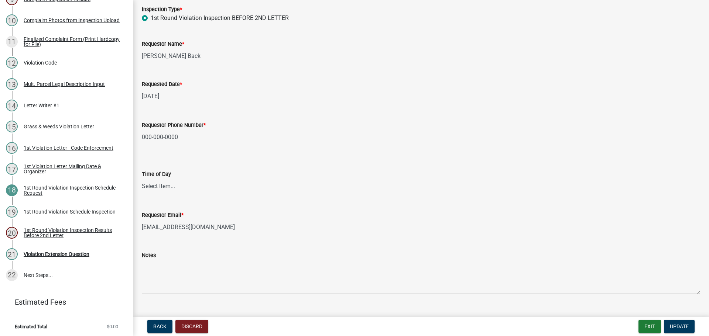
scroll to position [61, 0]
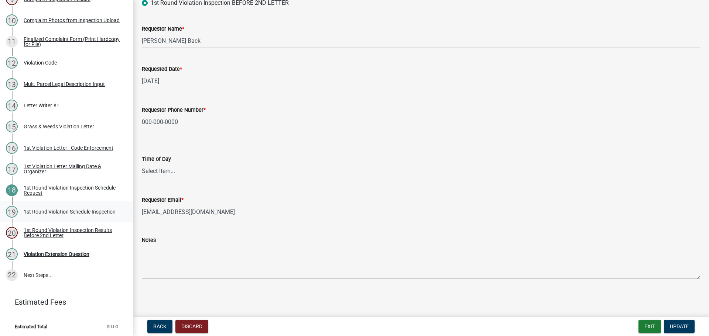
click at [52, 210] on div "1st Round Violation Schedule Inspection" at bounding box center [70, 211] width 92 height 5
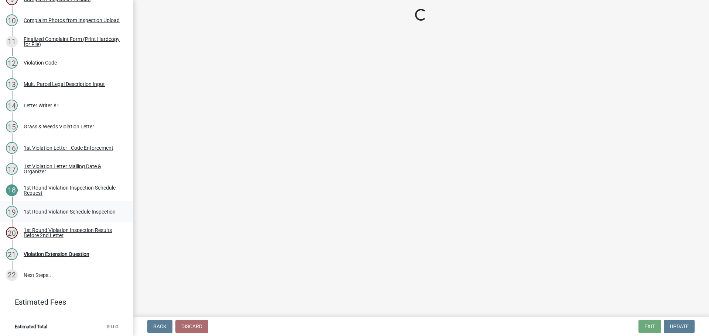
scroll to position [0, 0]
select select "0324ce59-dc13-463c-88f6-21718b6e040a"
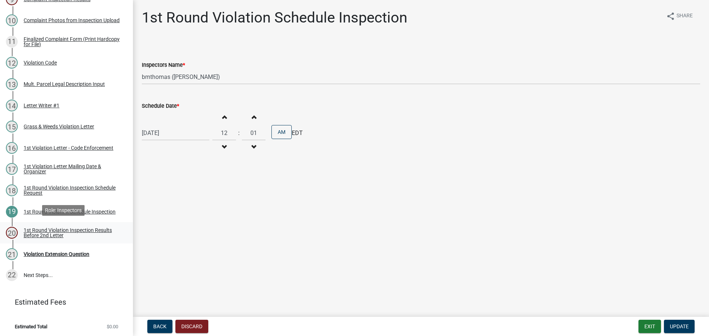
click at [36, 229] on div "1st Round Violation Inspection Results Before 2nd Letter" at bounding box center [72, 233] width 97 height 10
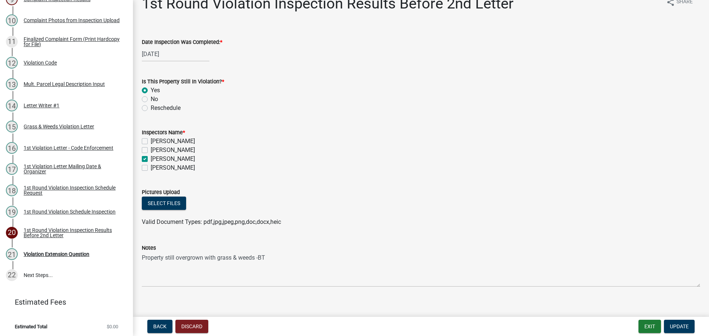
scroll to position [22, 0]
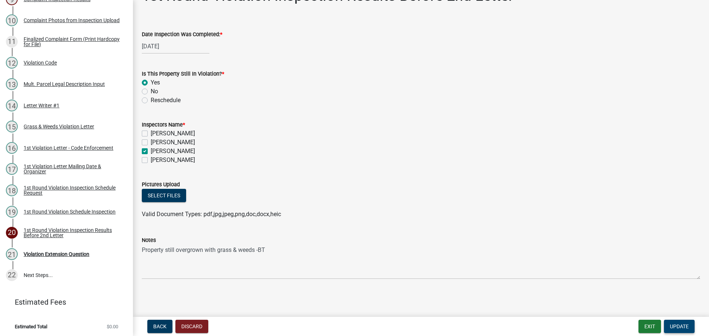
click at [681, 328] on span "Update" at bounding box center [679, 327] width 19 height 6
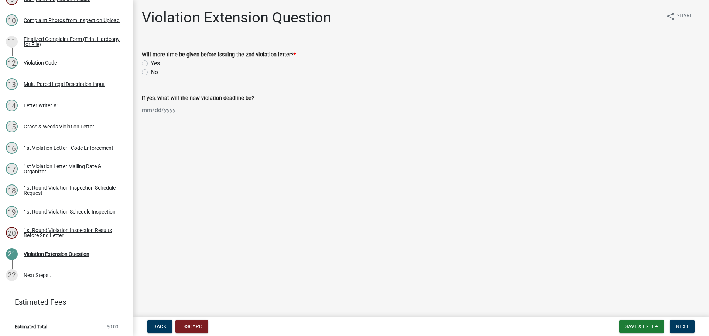
click at [151, 73] on label "No" at bounding box center [154, 72] width 7 height 9
click at [151, 73] on input "No" at bounding box center [153, 70] width 5 height 5
radio input "true"
click at [683, 327] on span "Next" at bounding box center [682, 327] width 13 height 6
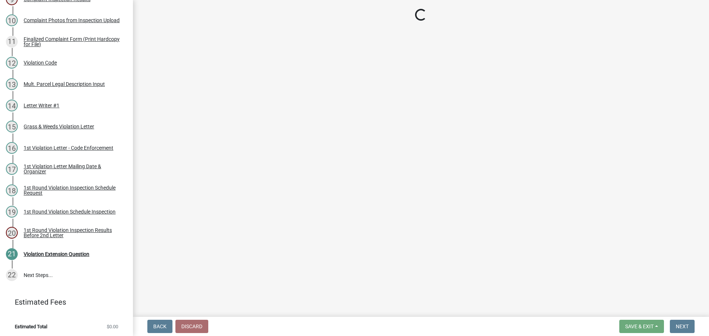
scroll to position [325, 0]
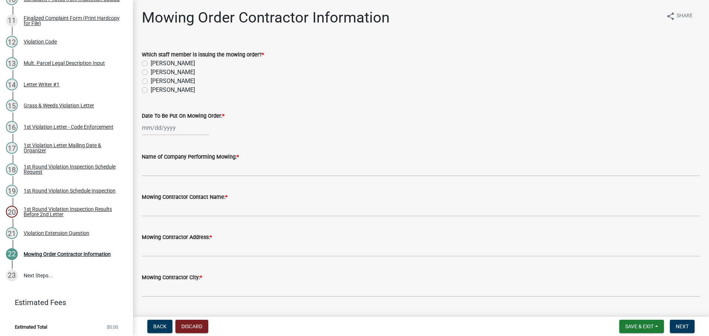
click at [151, 79] on label "[PERSON_NAME]" at bounding box center [173, 81] width 44 height 9
click at [151, 79] on input "[PERSON_NAME]" at bounding box center [153, 79] width 5 height 5
radio input "true"
select select "9"
select select "2025"
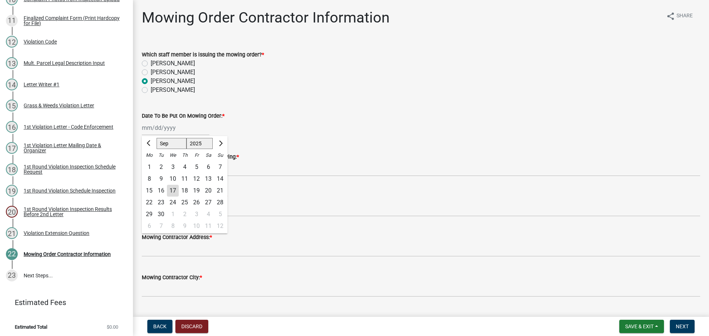
click at [175, 129] on div "[PERSON_NAME] Feb Mar Apr [PERSON_NAME][DATE] Oct Nov [DATE] 1526 1527 1528 152…" at bounding box center [176, 127] width 68 height 15
click at [161, 193] on div "16" at bounding box center [161, 191] width 12 height 12
type input "[DATE]"
click at [166, 130] on div "[DATE]" at bounding box center [176, 127] width 68 height 15
select select "9"
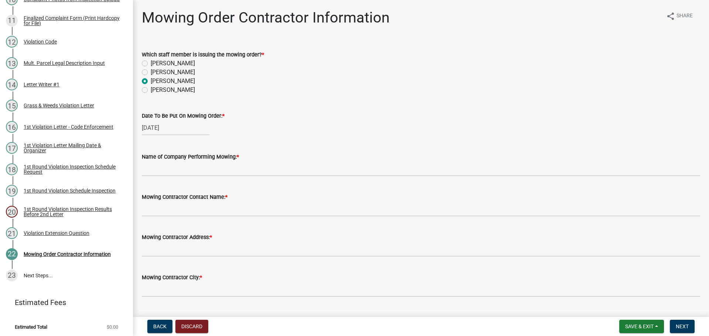
select select "2025"
click at [176, 192] on div "17" at bounding box center [173, 191] width 12 height 12
type input "[DATE]"
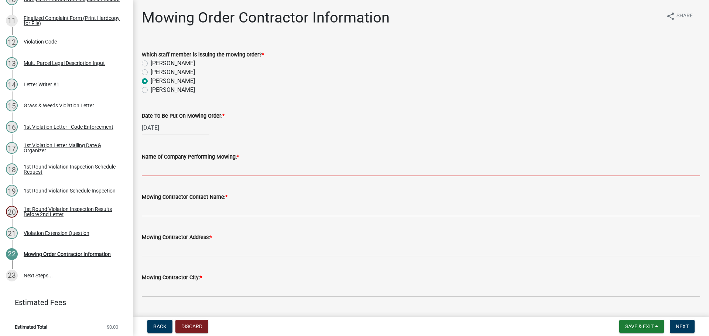
click at [185, 173] on input "Name of Company Performing Mowing: *" at bounding box center [421, 168] width 558 height 15
type input "[PERSON_NAME] Mowing"
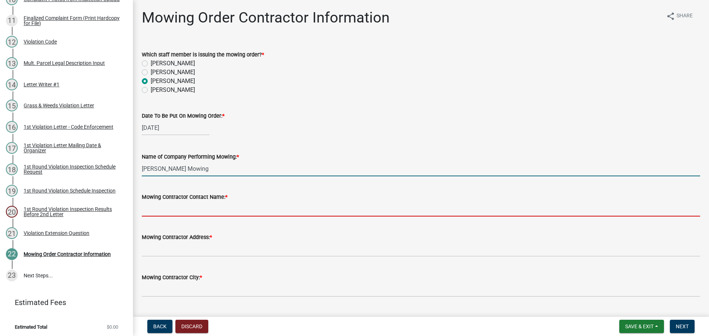
click at [189, 209] on input "Mowing Contractor Contact Name: *" at bounding box center [421, 209] width 558 height 15
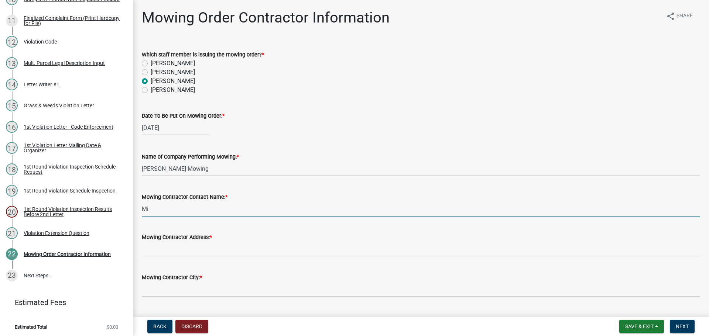
type input "[PERSON_NAME]"
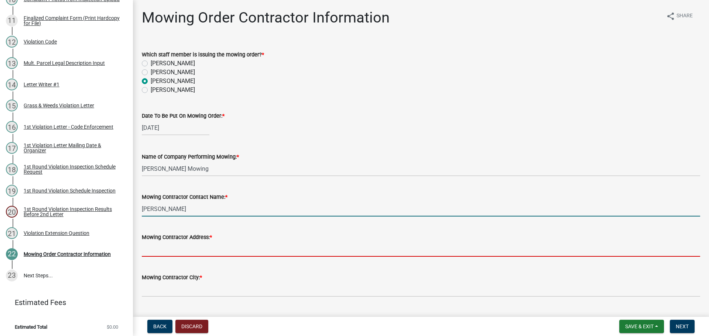
click at [185, 245] on input "Mowing Contractor Address: *" at bounding box center [421, 249] width 558 height 15
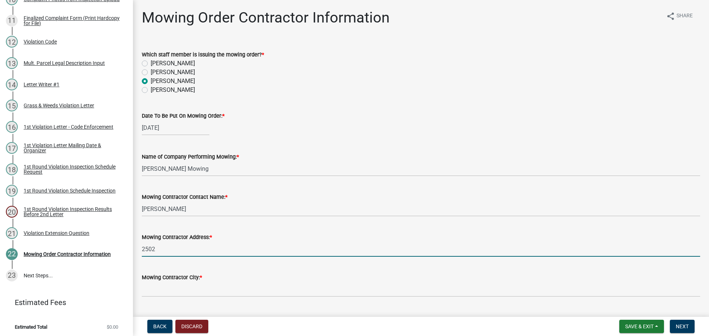
type input "[STREET_ADDRESS]"
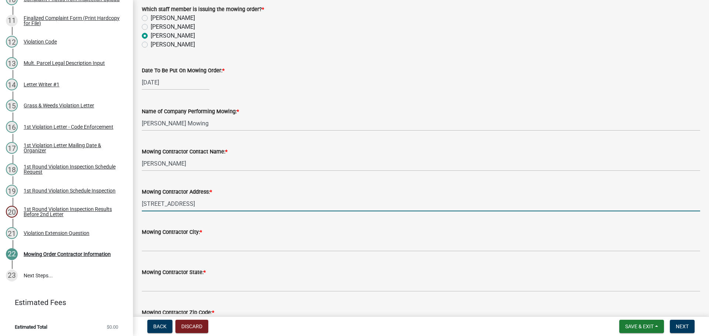
scroll to position [74, 0]
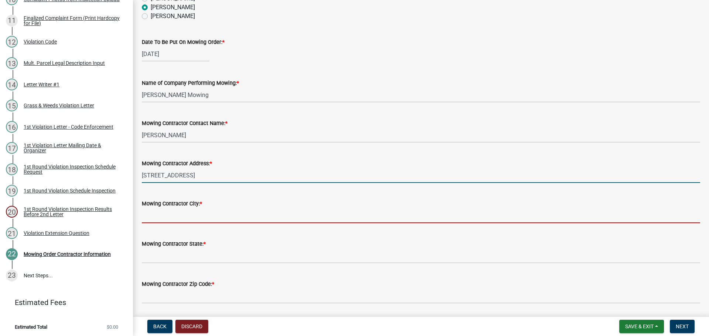
click at [182, 218] on input "Mowing Contractor City: *" at bounding box center [421, 215] width 558 height 15
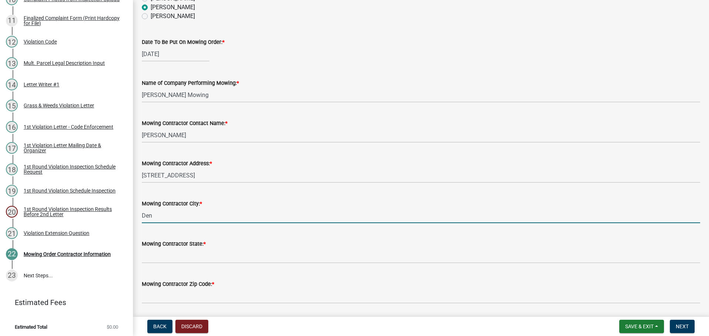
type input "[GEOGRAPHIC_DATA]"
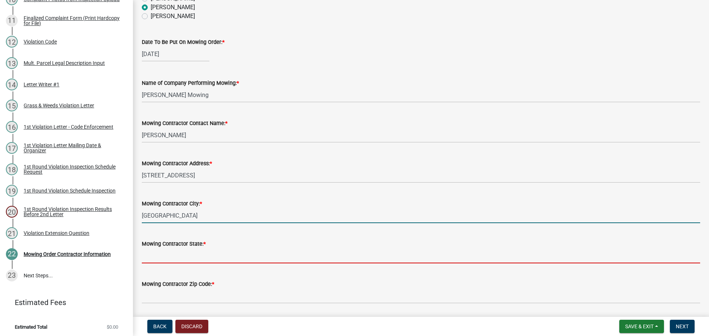
click at [175, 251] on input "Mowing Contractor State: *" at bounding box center [421, 255] width 558 height 15
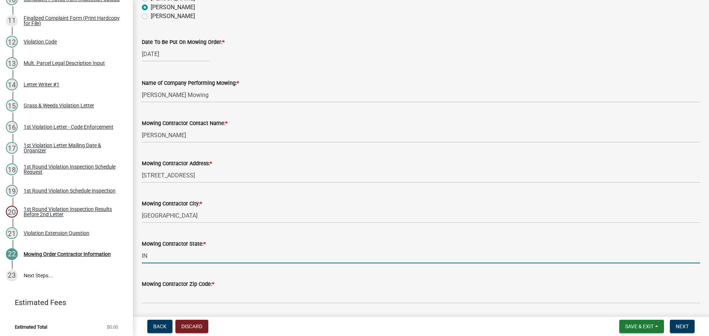
type input "IN"
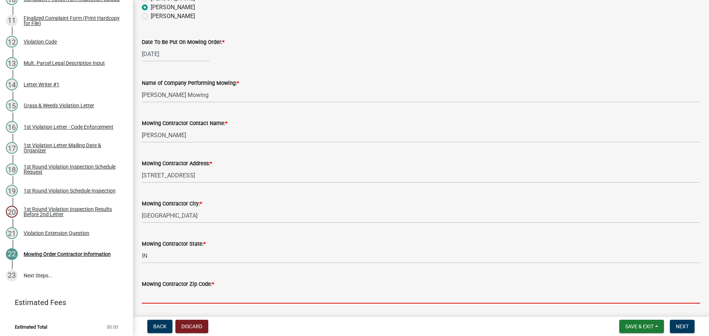
click at [171, 295] on input "Mowing Contractor Zip Code: *" at bounding box center [421, 296] width 558 height 15
click at [213, 298] on input "Mowing Contractor Zip Code: *" at bounding box center [421, 296] width 558 height 15
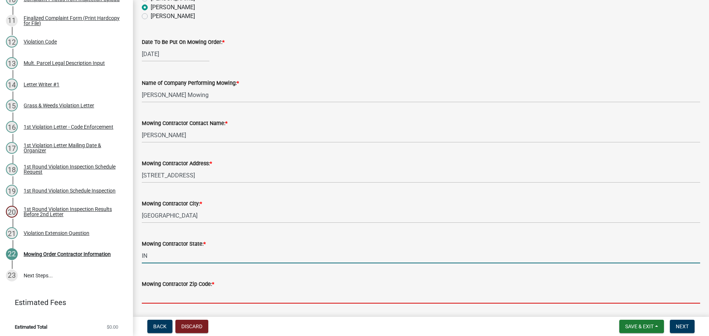
click at [293, 256] on input "IN" at bounding box center [421, 255] width 558 height 15
click at [278, 294] on input "Mowing Contractor Zip Code: *" at bounding box center [421, 296] width 558 height 15
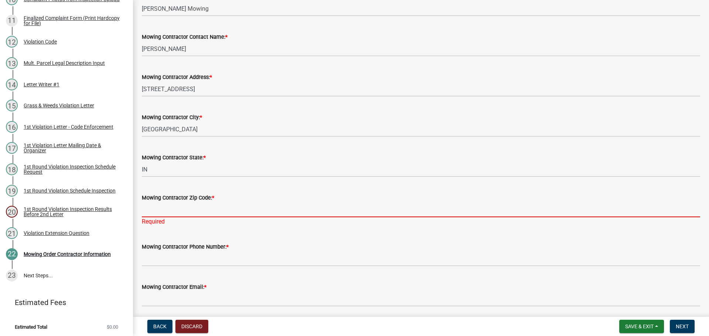
scroll to position [185, 0]
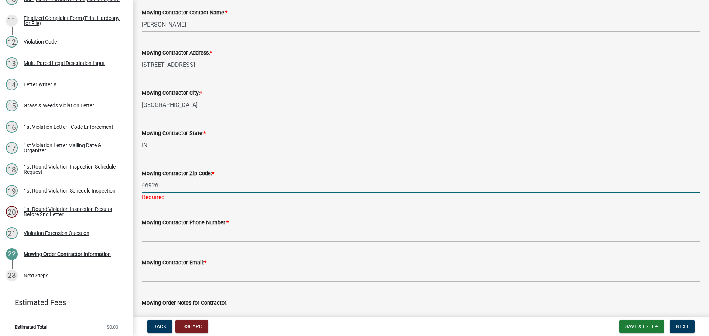
type input "46926"
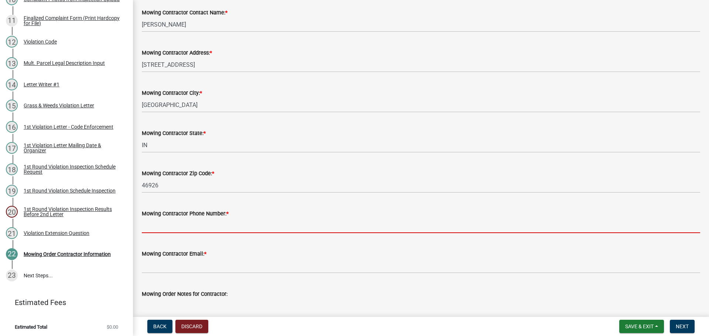
click at [214, 230] on input "Mowing Contractor Phone Number: *" at bounding box center [421, 225] width 558 height 15
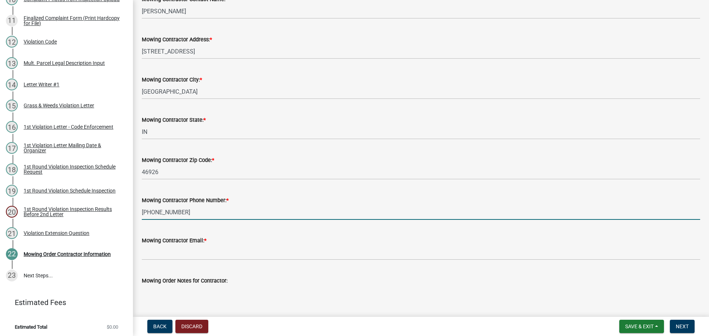
scroll to position [221, 0]
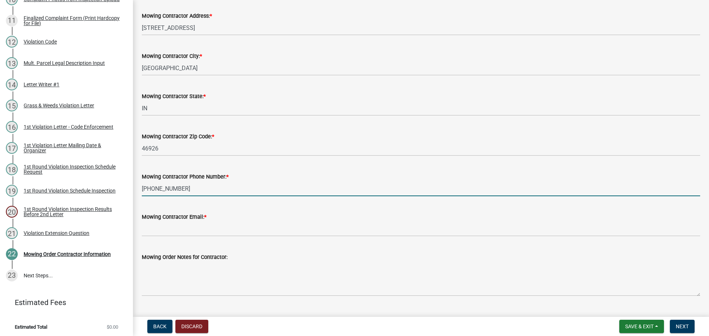
type input "[PHONE_NUMBER]"
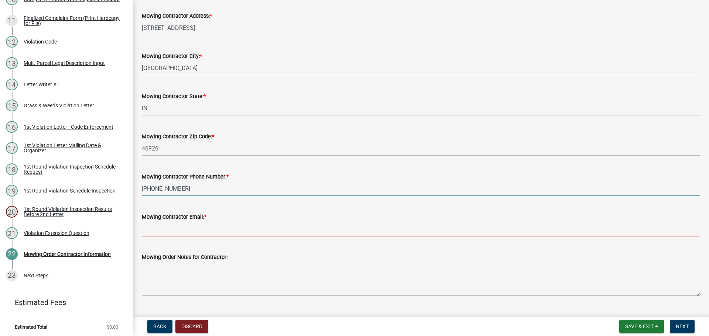
click at [219, 230] on input "Mowing Contractor Email: *" at bounding box center [421, 228] width 558 height 15
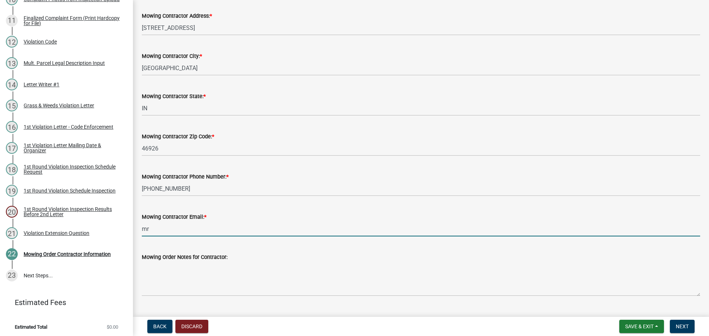
type input "[EMAIL_ADDRESS][DOMAIN_NAME]"
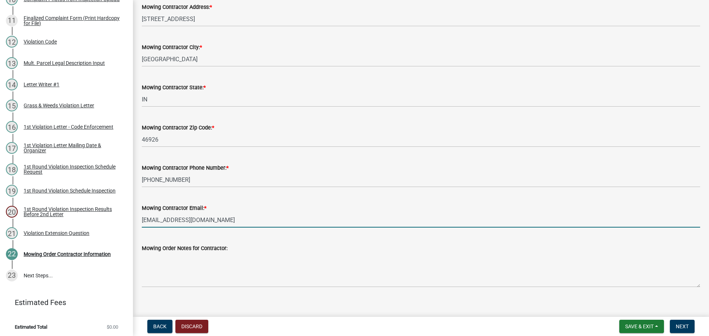
scroll to position [238, 0]
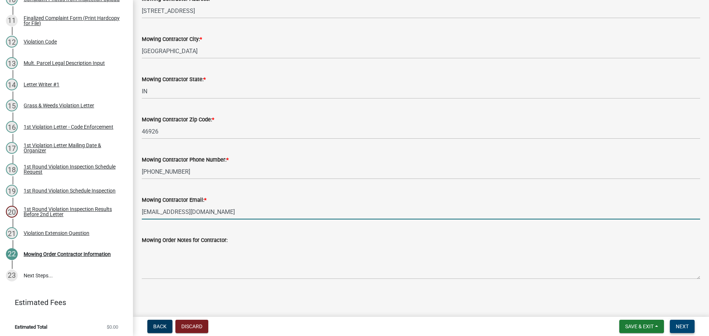
click at [679, 325] on span "Next" at bounding box center [682, 327] width 13 height 6
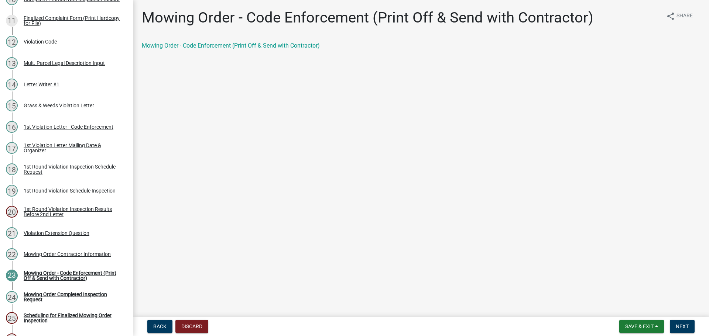
scroll to position [495, 0]
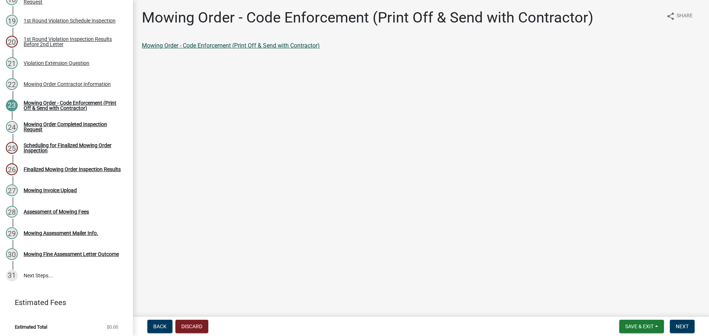
click at [244, 44] on link "Mowing Order - Code Enforcement (Print Off & Send with Contractor)" at bounding box center [231, 45] width 178 height 7
click at [693, 327] on button "Next" at bounding box center [682, 326] width 25 height 13
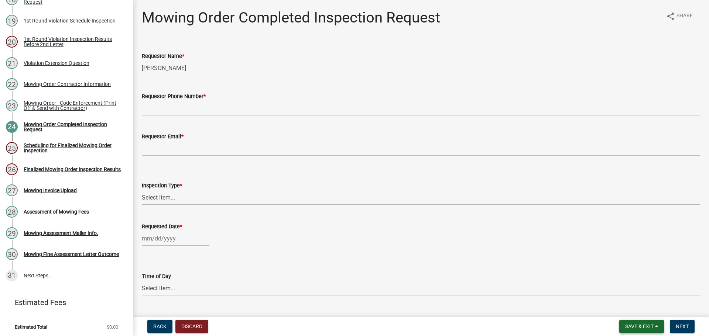
click at [642, 326] on span "Save & Exit" at bounding box center [639, 327] width 28 height 6
click at [633, 309] on button "Save & Exit" at bounding box center [634, 308] width 59 height 18
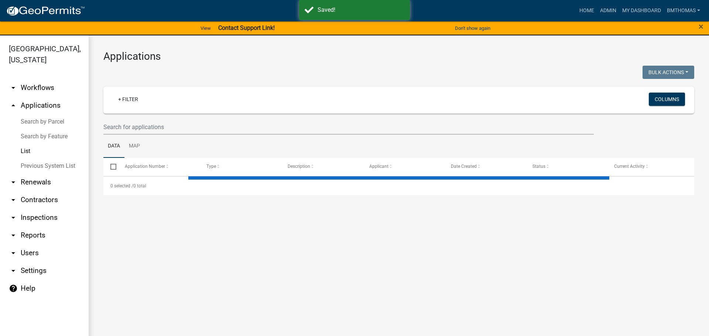
select select "3: 100"
